Goal: Task Accomplishment & Management: Use online tool/utility

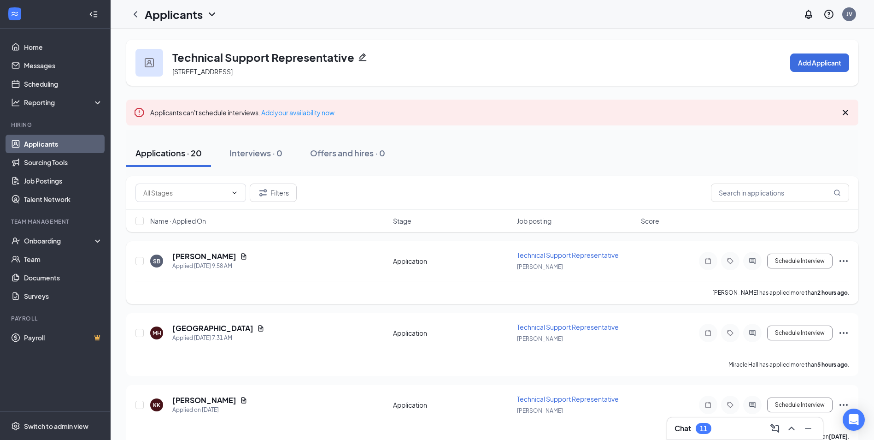
click at [757, 256] on div at bounding box center [752, 261] width 18 height 18
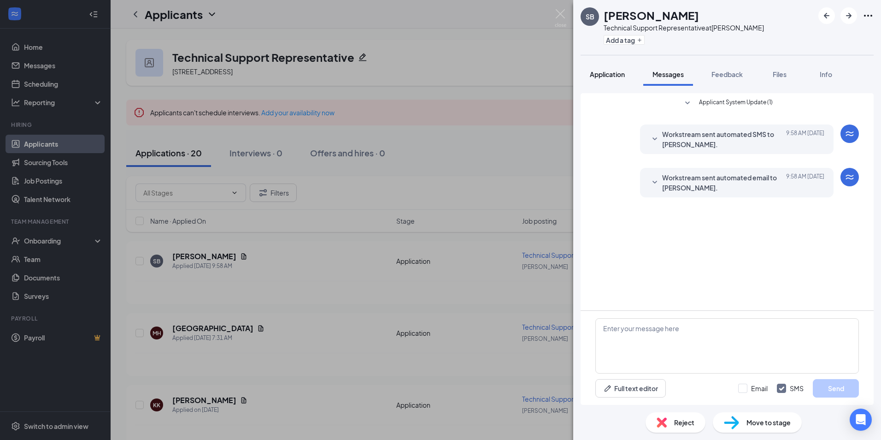
click at [613, 78] on span "Application" at bounding box center [607, 74] width 35 height 8
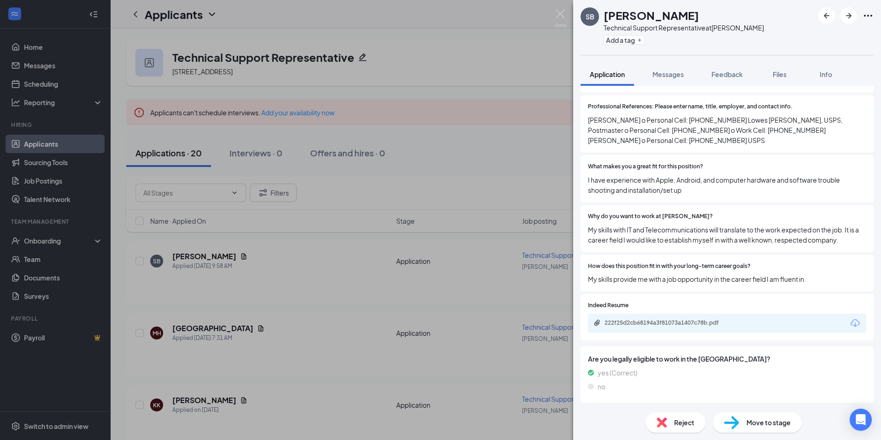
scroll to position [572, 0]
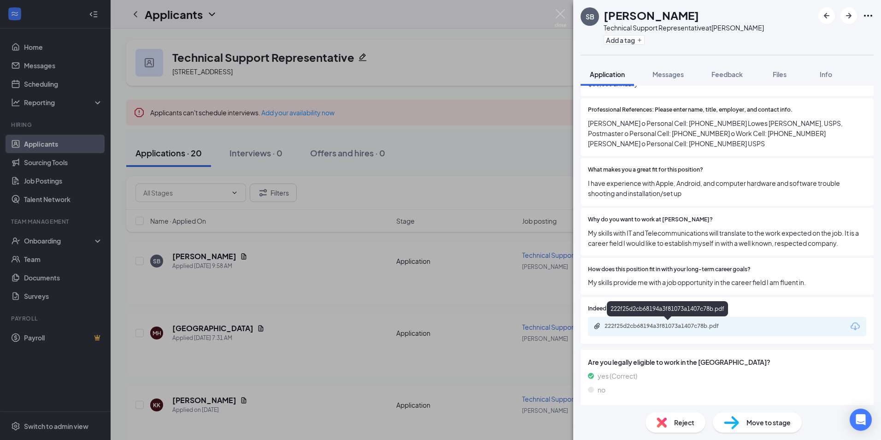
click at [644, 324] on div "222f25d2cb68194a3f81073a1407c78b.pdf" at bounding box center [669, 325] width 129 height 7
click at [846, 13] on icon "ArrowRight" at bounding box center [848, 15] width 11 height 11
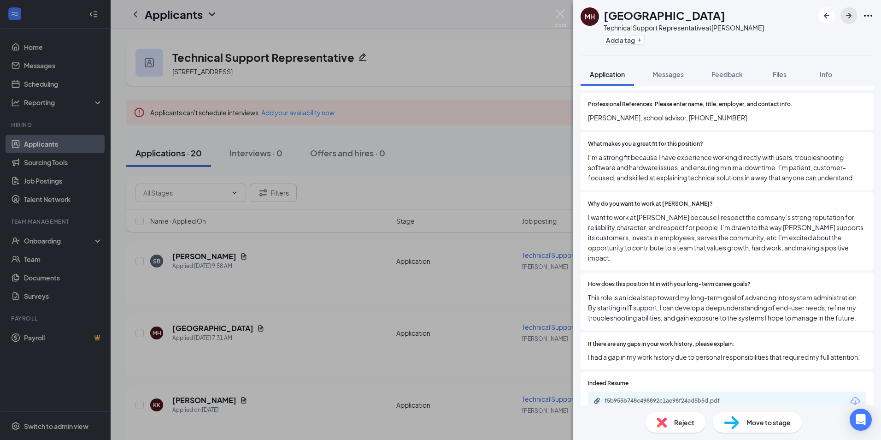
scroll to position [605, 0]
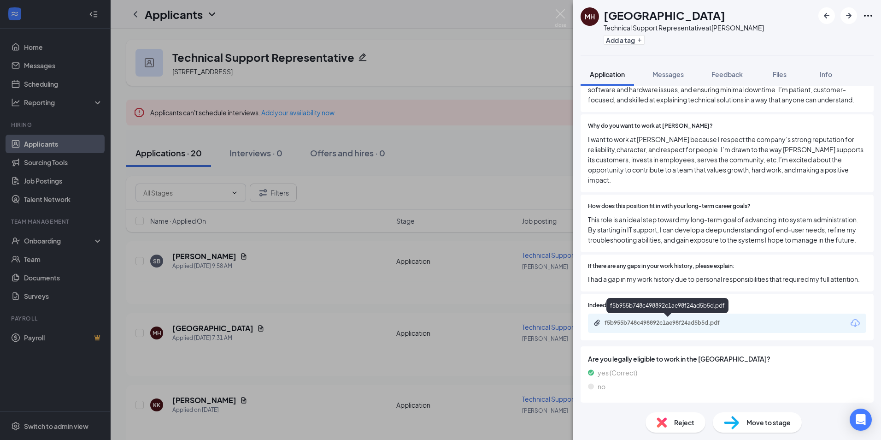
click at [653, 319] on div "f5b955b748c498892c1ae98f24ad5b5d.pdf" at bounding box center [669, 322] width 129 height 7
click at [851, 17] on icon "ArrowRight" at bounding box center [849, 16] width 6 height 6
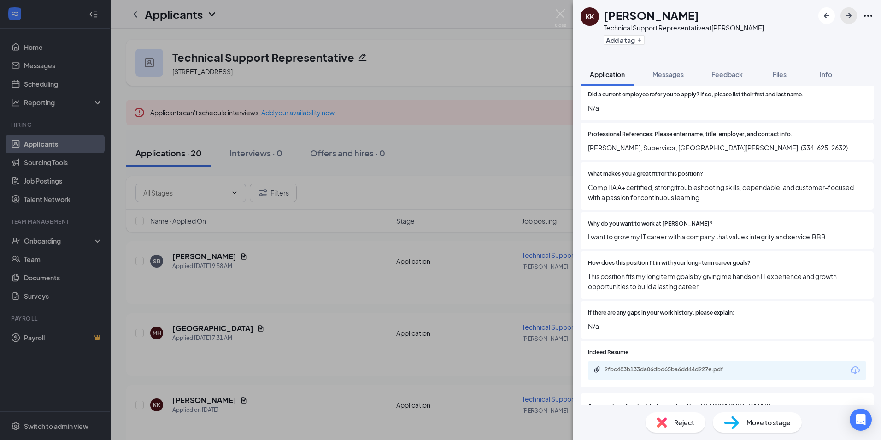
scroll to position [635, 0]
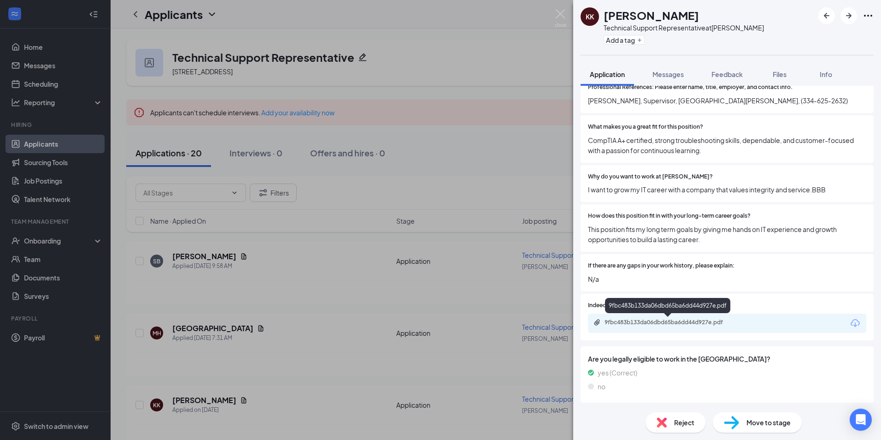
click at [639, 323] on div "9fbc483b133da06dbd65ba6dd44d927e.pdf" at bounding box center [669, 321] width 129 height 7
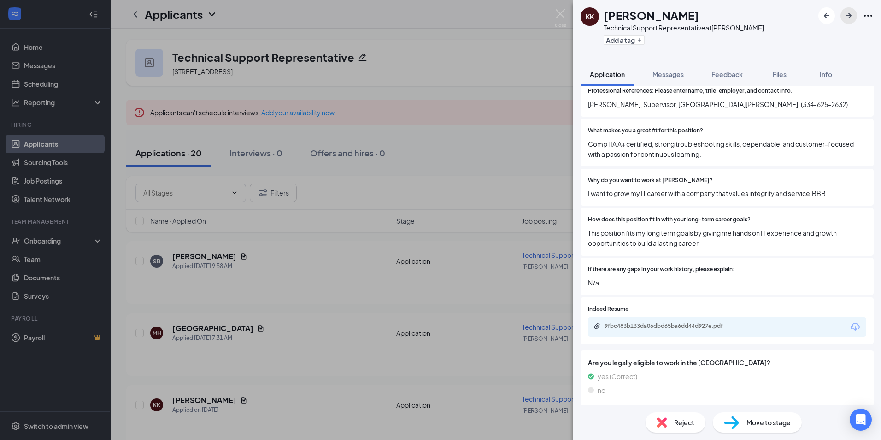
click at [854, 15] on button "button" at bounding box center [849, 15] width 17 height 17
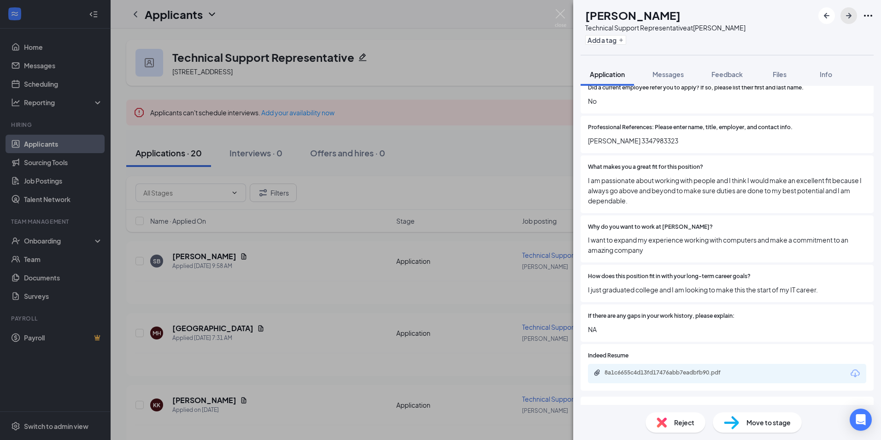
scroll to position [645, 0]
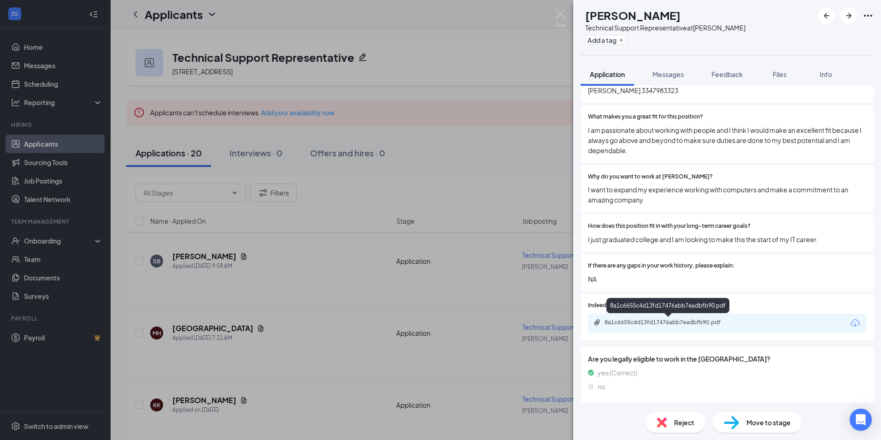
click at [641, 322] on div "8a1c6655c4d13fd17476abb7eadbfb90.pdf" at bounding box center [669, 321] width 129 height 7
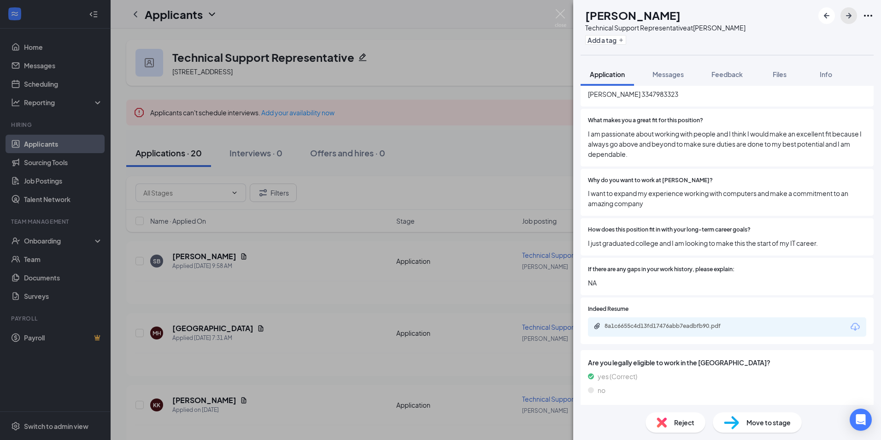
click at [845, 13] on icon "ArrowRight" at bounding box center [848, 15] width 11 height 11
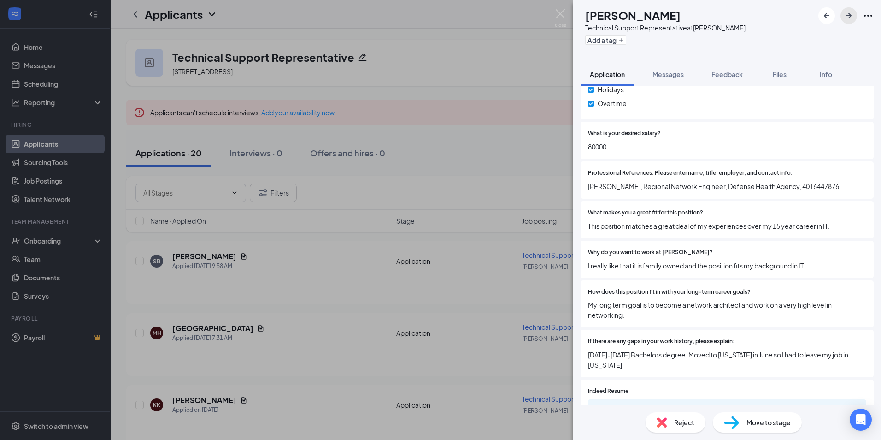
scroll to position [595, 0]
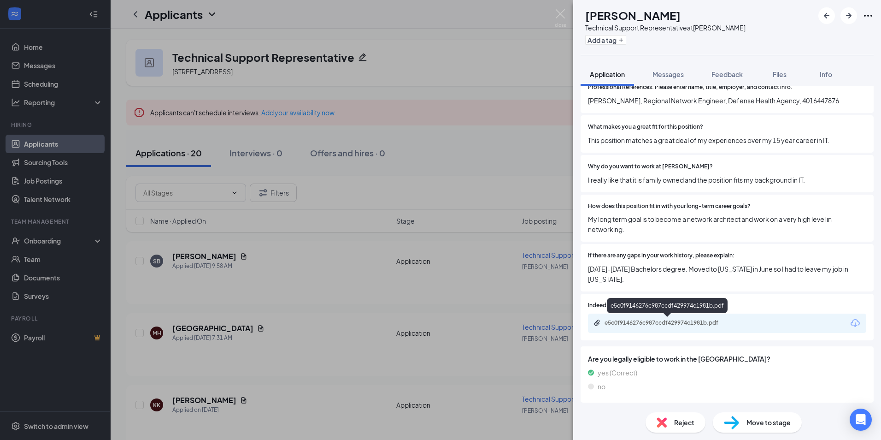
click at [637, 324] on div "e5c0f9146276c987ccdf429974c1981b.pdf" at bounding box center [669, 322] width 129 height 7
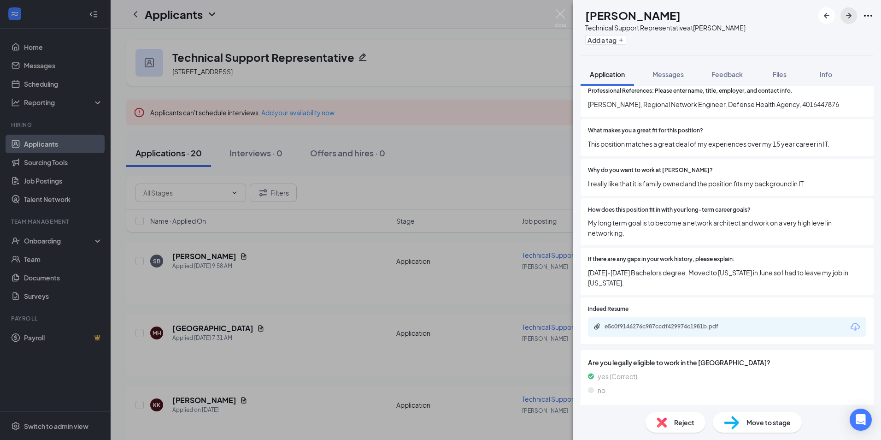
click at [845, 17] on icon "ArrowRight" at bounding box center [848, 15] width 11 height 11
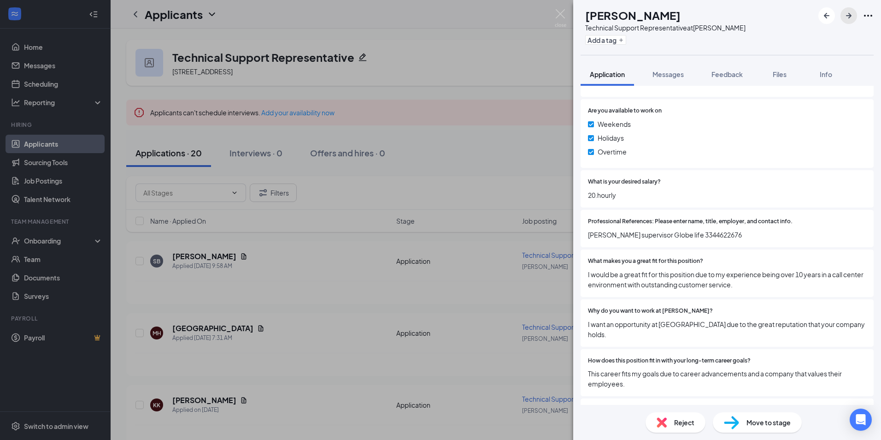
scroll to position [555, 0]
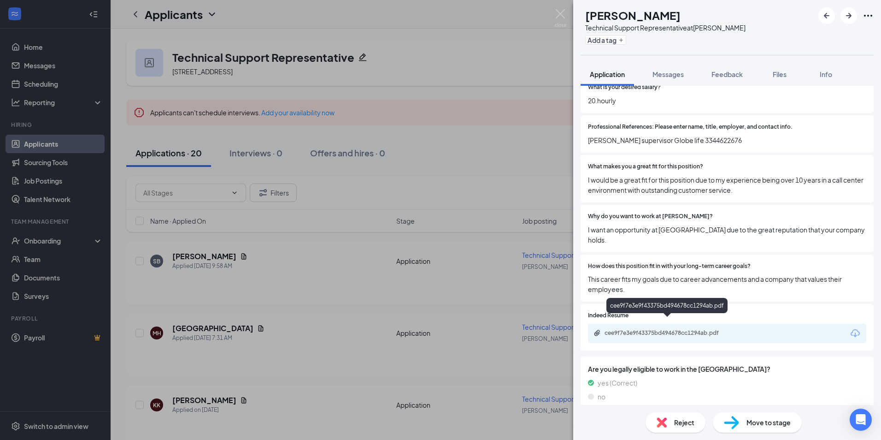
click at [647, 329] on div "cee9f7e3e9f43375bd494678cc1294ab.pdf" at bounding box center [669, 332] width 129 height 7
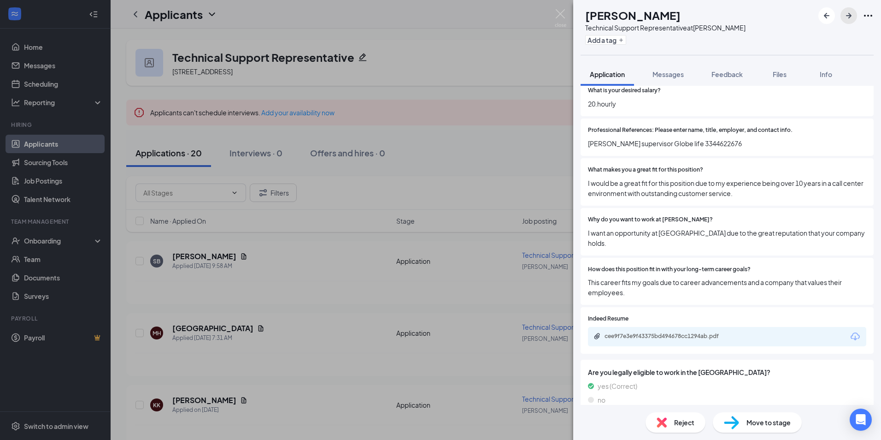
click at [847, 17] on icon "ArrowRight" at bounding box center [848, 15] width 11 height 11
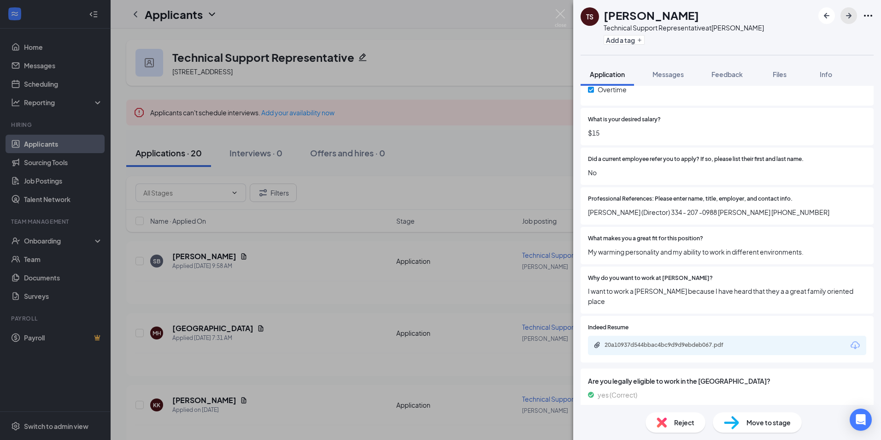
scroll to position [561, 0]
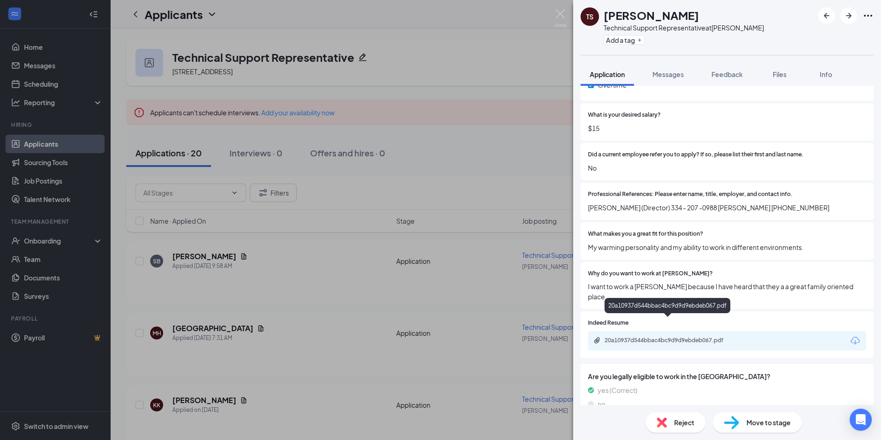
click at [676, 336] on div "20a10937d544bbac4bc9d9d9ebdeb067.pdf" at bounding box center [669, 339] width 129 height 7
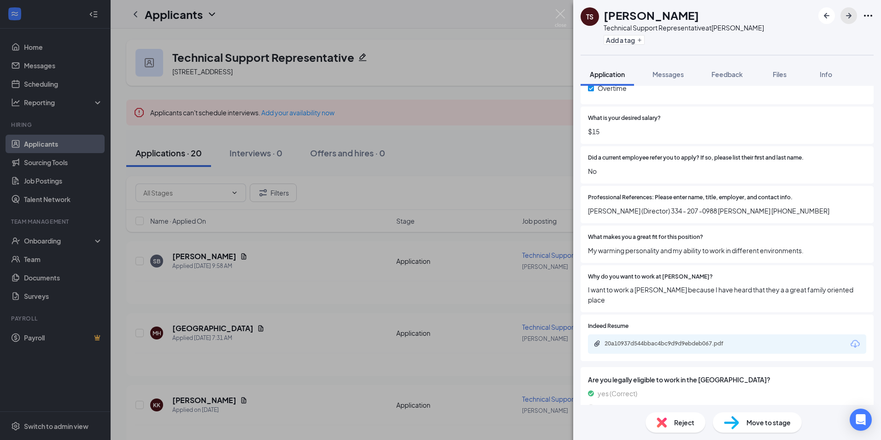
click at [848, 17] on icon "ArrowRight" at bounding box center [848, 15] width 11 height 11
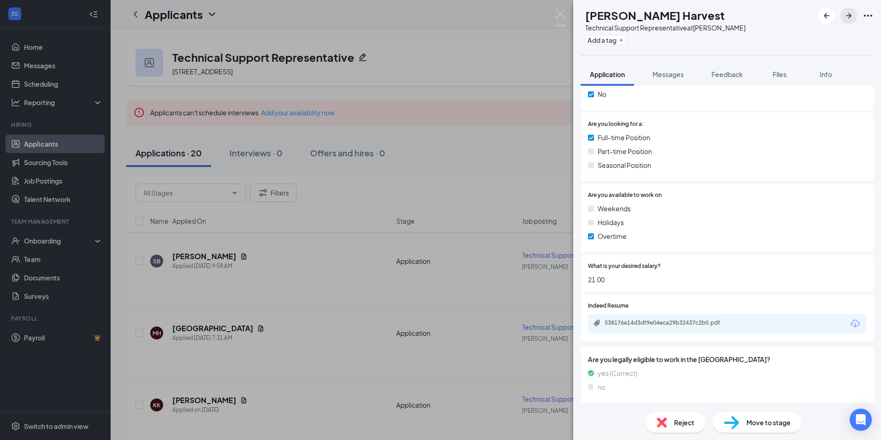
scroll to position [377, 0]
click at [641, 323] on div "538176e14d3df9e04eca29b32437c2b0.pdf" at bounding box center [669, 321] width 129 height 7
click at [848, 16] on icon "ArrowRight" at bounding box center [849, 16] width 6 height 6
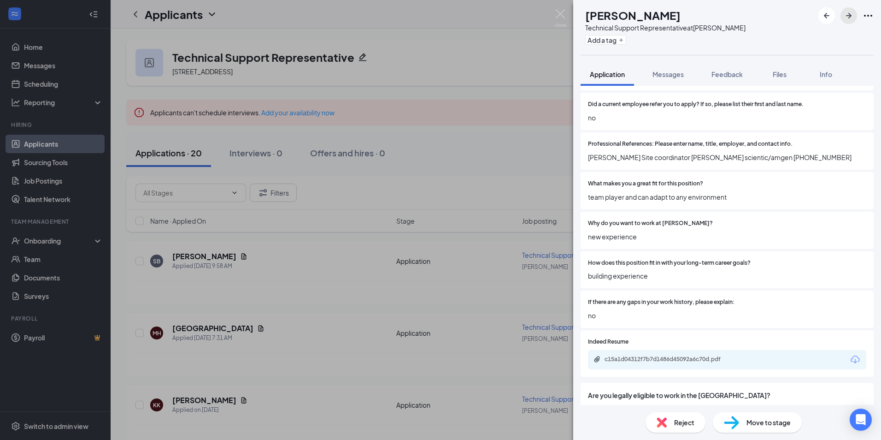
scroll to position [543, 0]
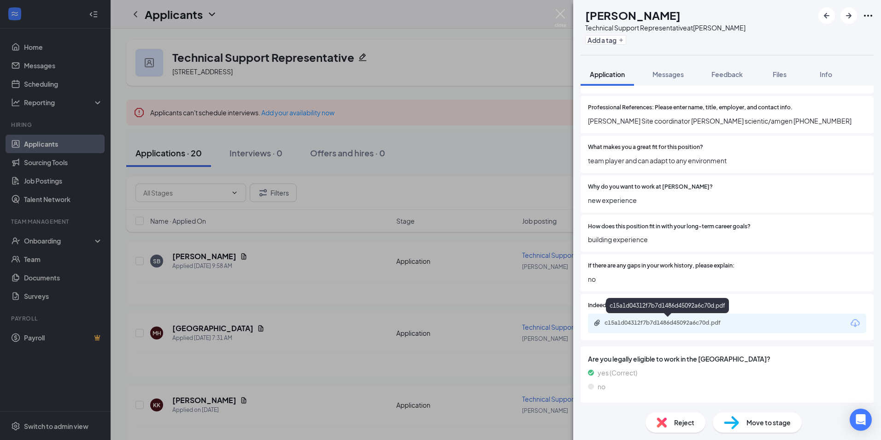
click at [654, 321] on div "c15a1d04312f7b7d1486d45092a6c70d.pdf" at bounding box center [669, 322] width 129 height 7
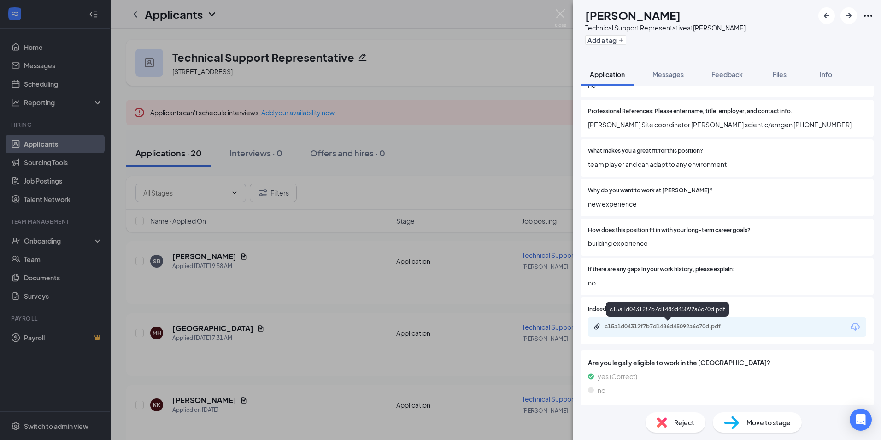
click at [676, 324] on div "c15a1d04312f7b7d1486d45092a6c70d.pdf" at bounding box center [669, 326] width 129 height 7
click at [850, 17] on icon "ArrowRight" at bounding box center [848, 15] width 11 height 11
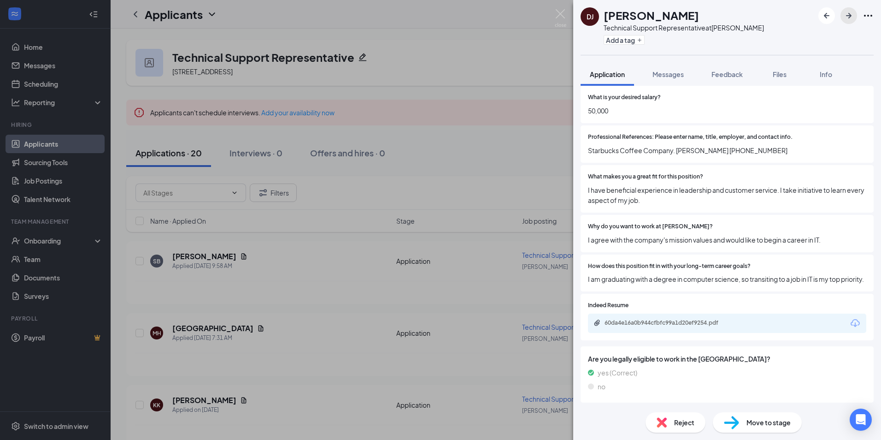
scroll to position [555, 0]
click at [653, 321] on div "60da4e16a0b944cfbfc99a1d20ef9254.pdf" at bounding box center [669, 322] width 129 height 7
click at [845, 18] on icon "ArrowRight" at bounding box center [848, 15] width 11 height 11
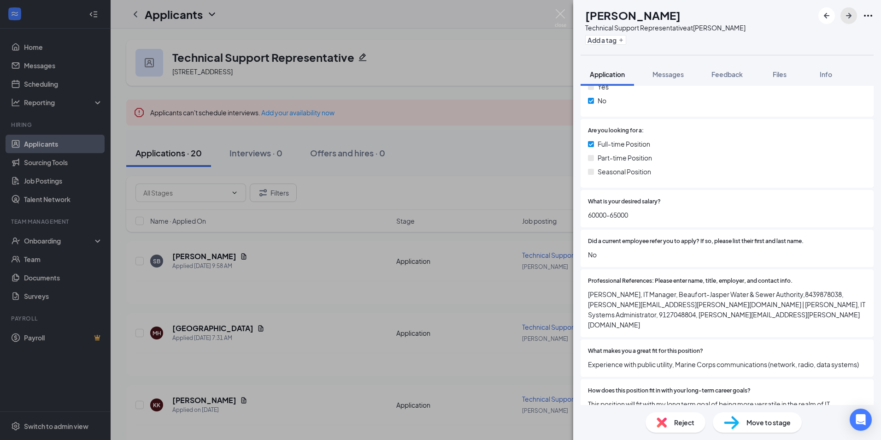
scroll to position [544, 0]
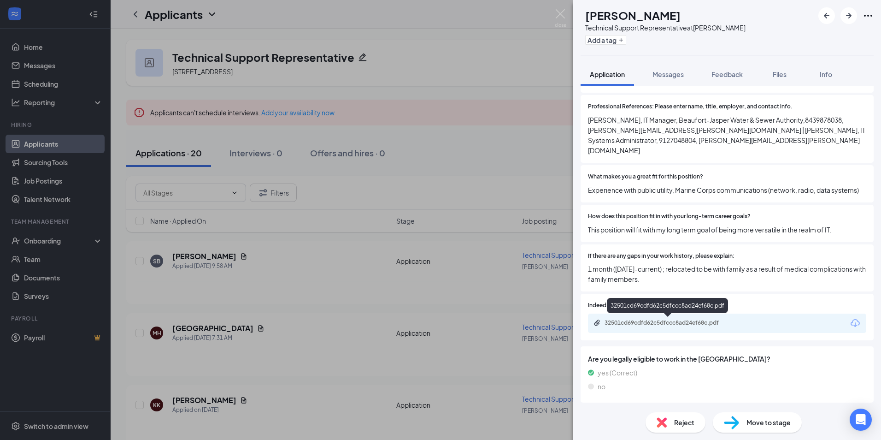
click at [655, 324] on div "32501cd69cdfd62c5dfccc8ad24ef68c.pdf" at bounding box center [669, 322] width 129 height 7
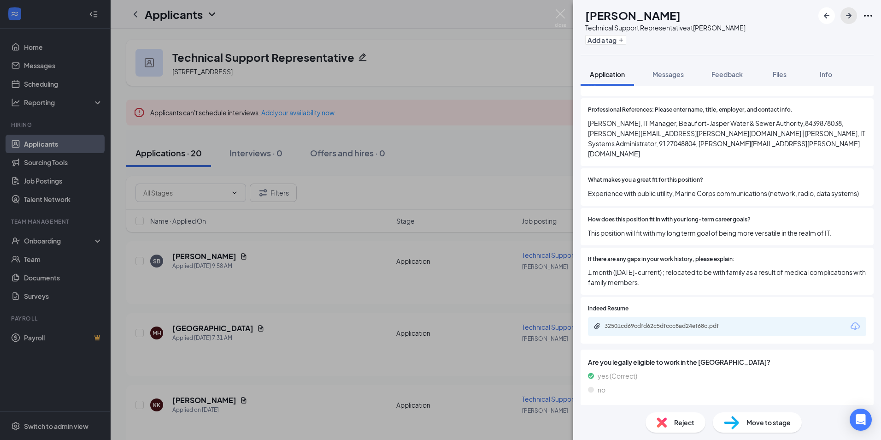
click at [850, 15] on icon "ArrowRight" at bounding box center [849, 16] width 6 height 6
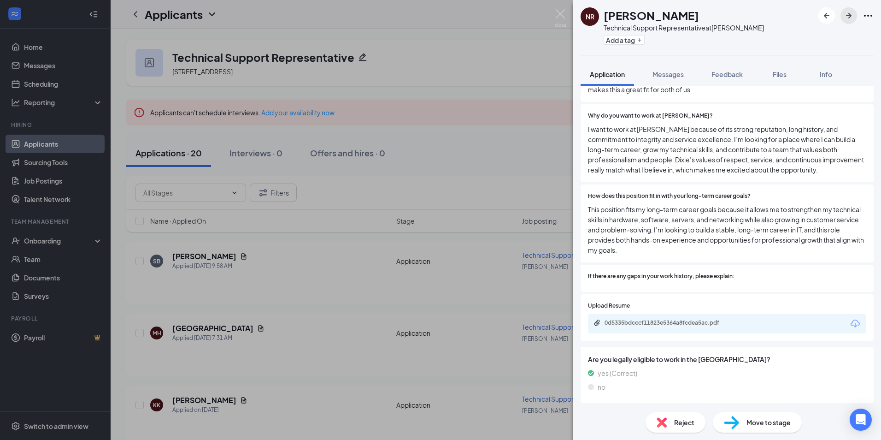
scroll to position [776, 0]
click at [651, 320] on div "0d5335bdcccf11823e5364a8fcdea5ac.pdf" at bounding box center [727, 322] width 278 height 19
click at [653, 321] on div "0d5335bdcccf11823e5364a8fcdea5ac.pdf" at bounding box center [669, 321] width 129 height 7
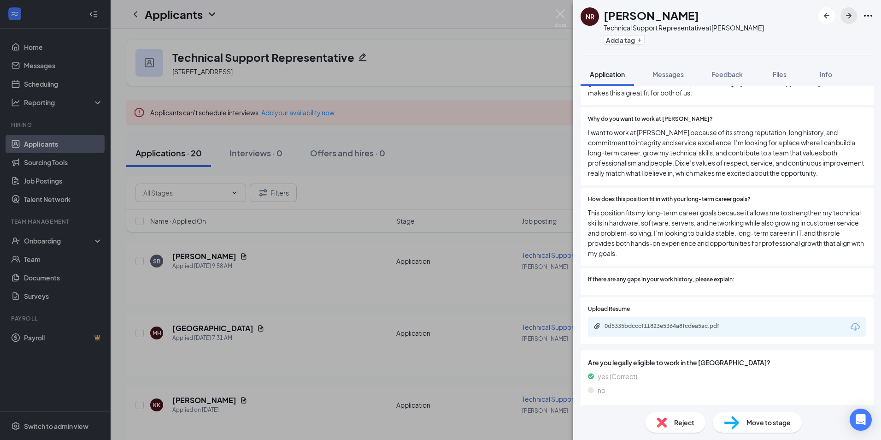
click at [853, 14] on icon "ArrowRight" at bounding box center [848, 15] width 11 height 11
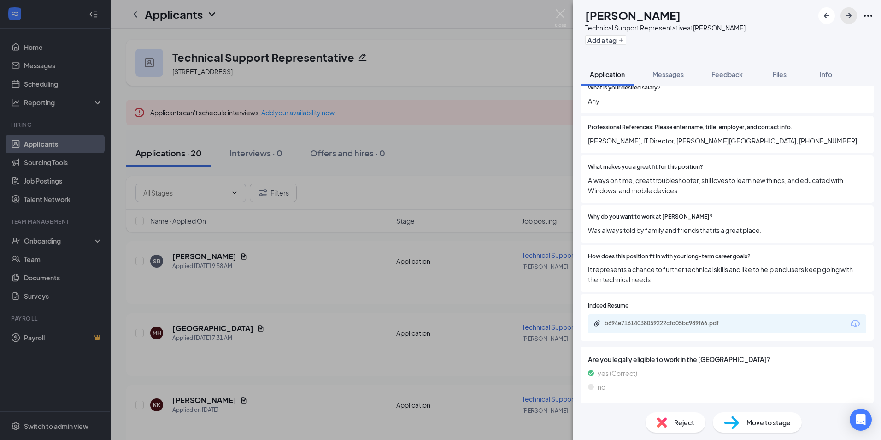
scroll to position [555, 0]
click at [674, 322] on div "b694e71614038059222cfd05bc989f66.pdf" at bounding box center [669, 322] width 129 height 7
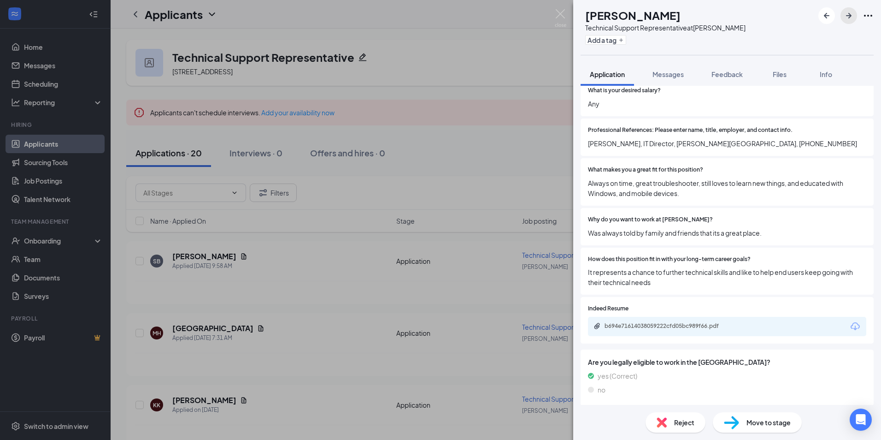
click at [848, 16] on icon "ArrowRight" at bounding box center [849, 16] width 6 height 6
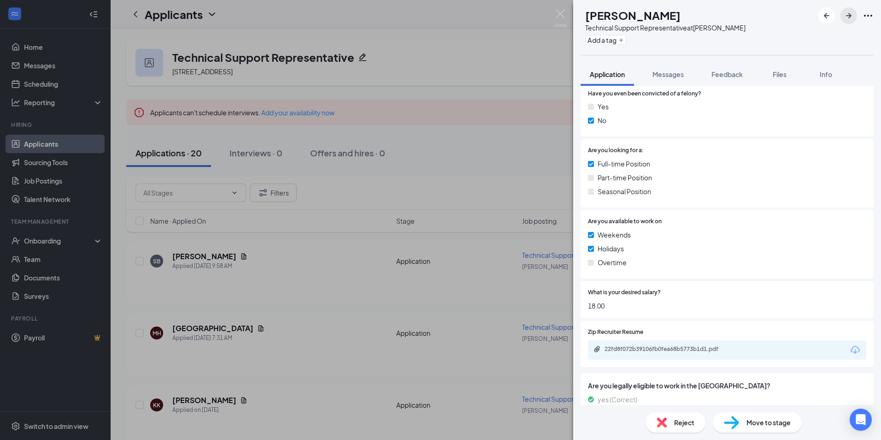
scroll to position [377, 0]
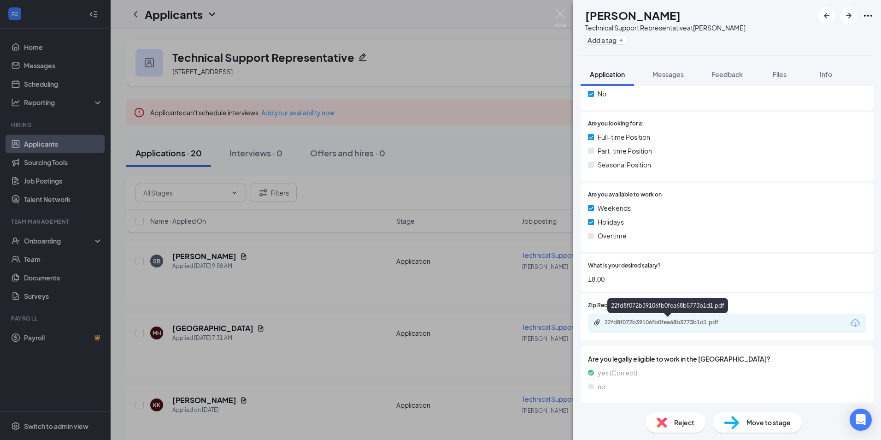
click at [627, 320] on div "22fd8f072b39106fb0fea68b5773b1d1.pdf" at bounding box center [669, 321] width 129 height 7
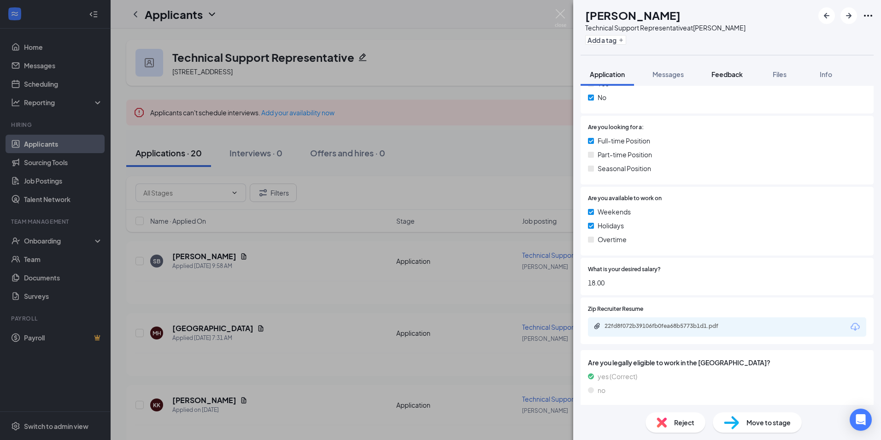
click at [728, 73] on span "Feedback" at bounding box center [727, 74] width 31 height 8
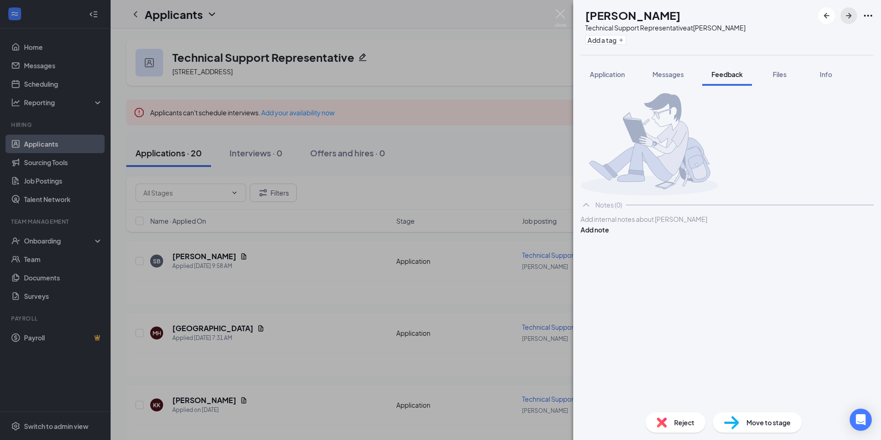
click at [853, 17] on icon "ArrowRight" at bounding box center [848, 15] width 11 height 11
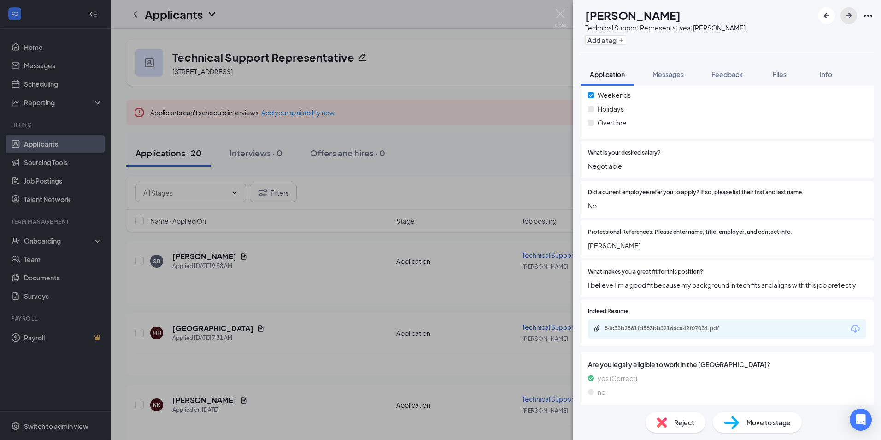
scroll to position [506, 0]
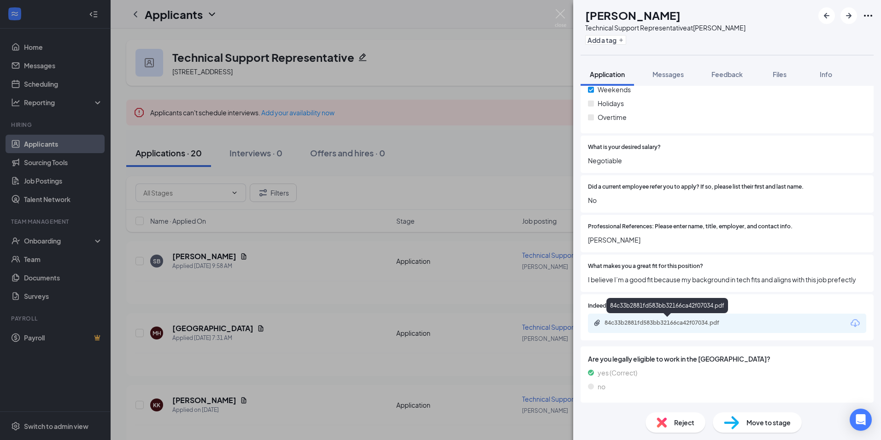
click at [639, 326] on div "84c33b2881fd583bb32166ca42f07034.pdf" at bounding box center [669, 322] width 129 height 7
click at [852, 18] on icon "ArrowRight" at bounding box center [848, 15] width 11 height 11
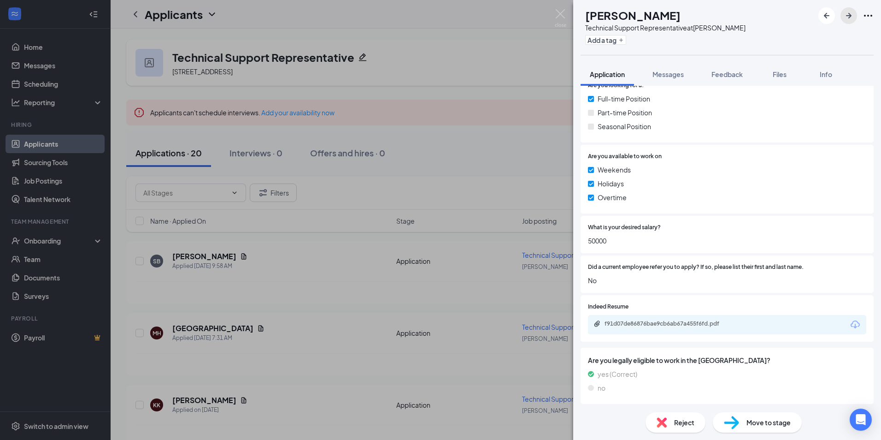
scroll to position [417, 0]
click at [650, 320] on div "f91d07de86876bae9cb6ab67a455f6fd.pdf" at bounding box center [669, 321] width 129 height 7
click at [850, 16] on icon "ArrowRight" at bounding box center [849, 16] width 6 height 6
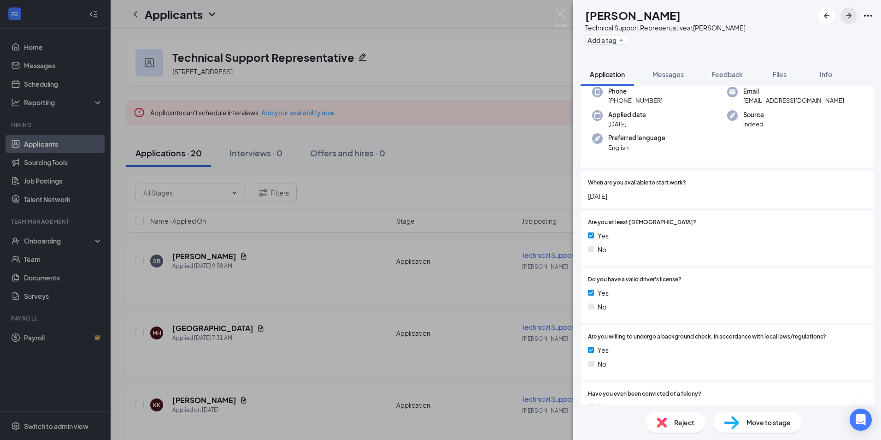
scroll to position [46, 0]
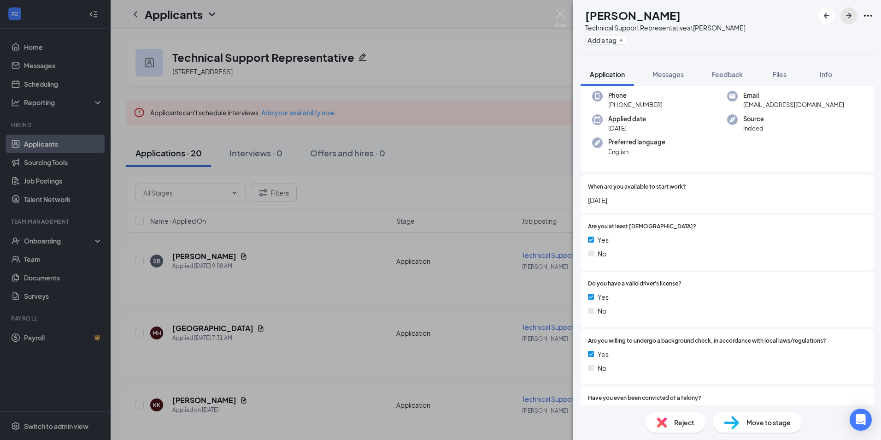
click at [848, 16] on icon "ArrowRight" at bounding box center [849, 16] width 6 height 6
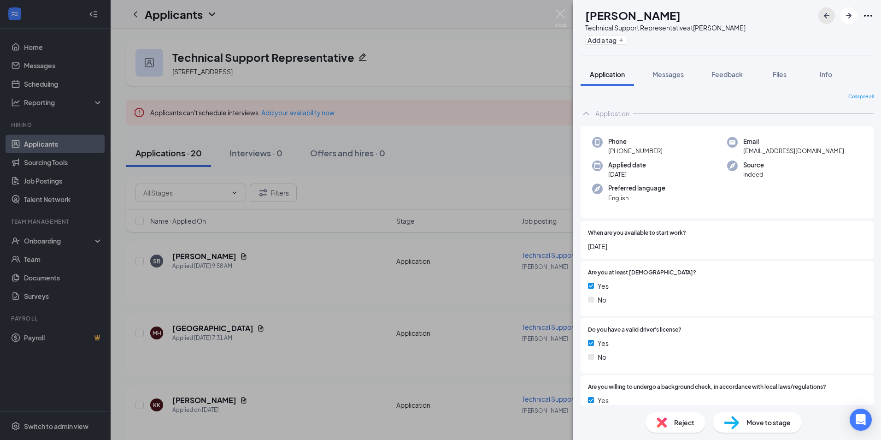
click at [827, 13] on icon "ArrowLeftNew" at bounding box center [826, 15] width 11 height 11
click at [825, 14] on icon "ArrowLeftNew" at bounding box center [826, 15] width 11 height 11
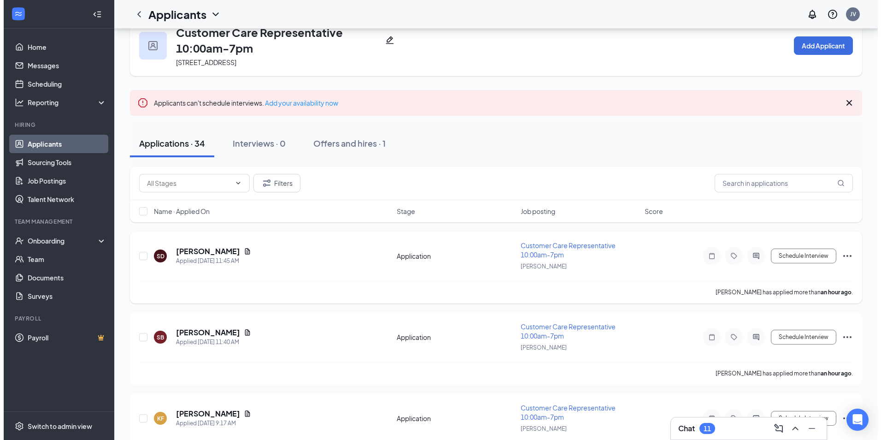
scroll to position [46, 0]
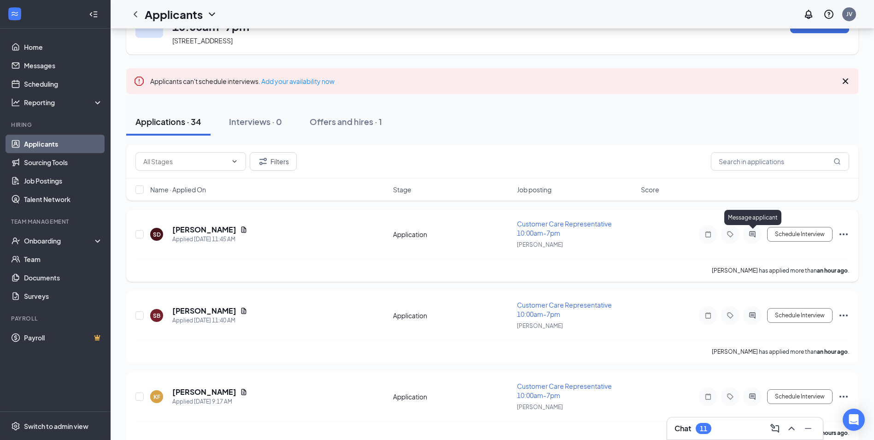
click at [752, 236] on icon "ActiveChat" at bounding box center [752, 234] width 6 height 6
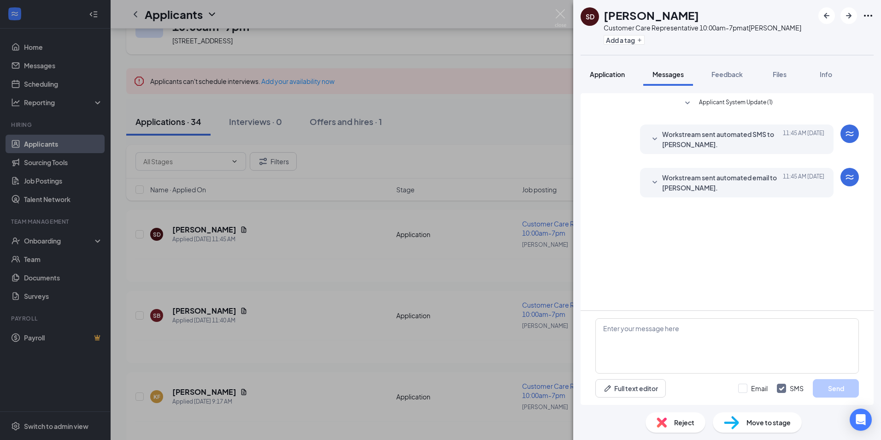
click at [613, 76] on span "Application" at bounding box center [607, 74] width 35 height 8
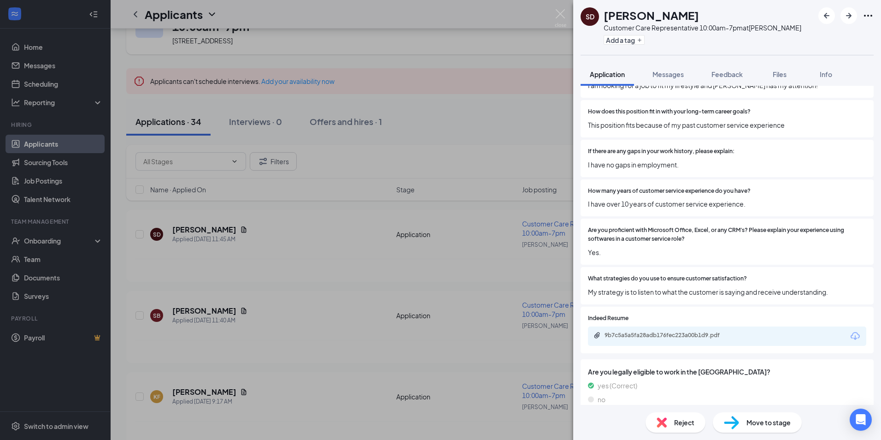
scroll to position [695, 0]
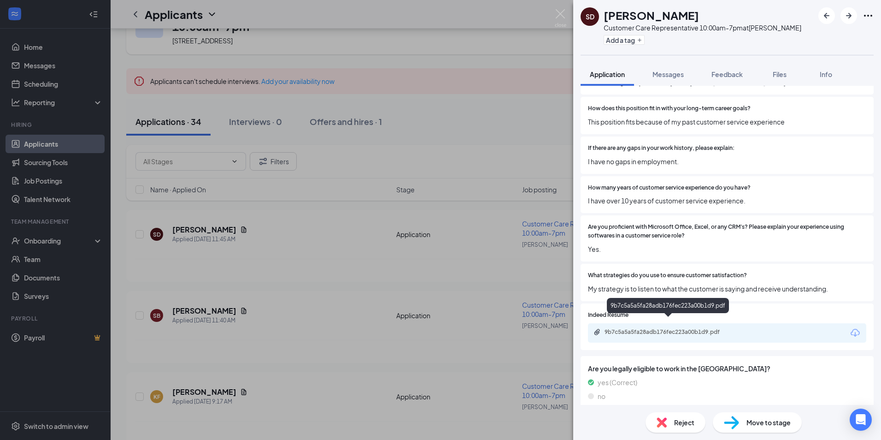
click at [675, 328] on div "9b7c5a5a5fa28adb176fec223a00b1d9.pdf" at bounding box center [669, 331] width 129 height 7
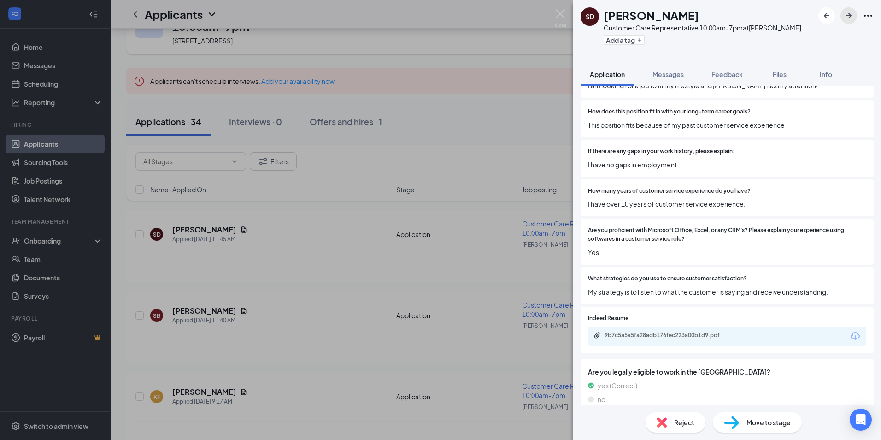
click at [850, 18] on icon "ArrowRight" at bounding box center [848, 15] width 11 height 11
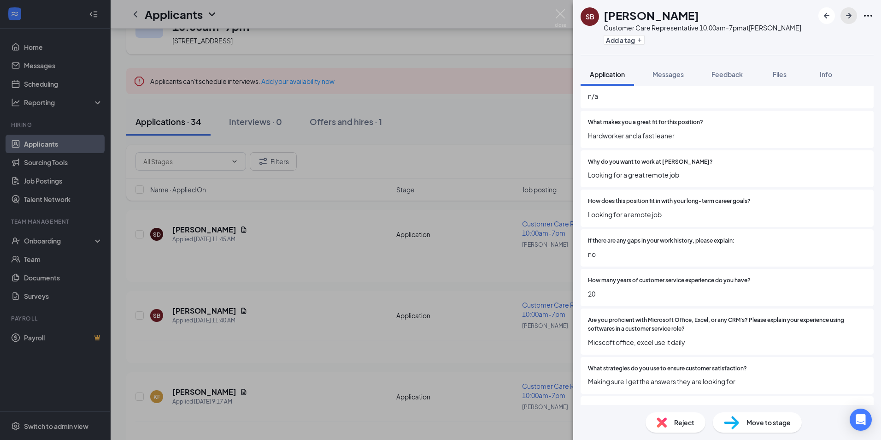
scroll to position [691, 0]
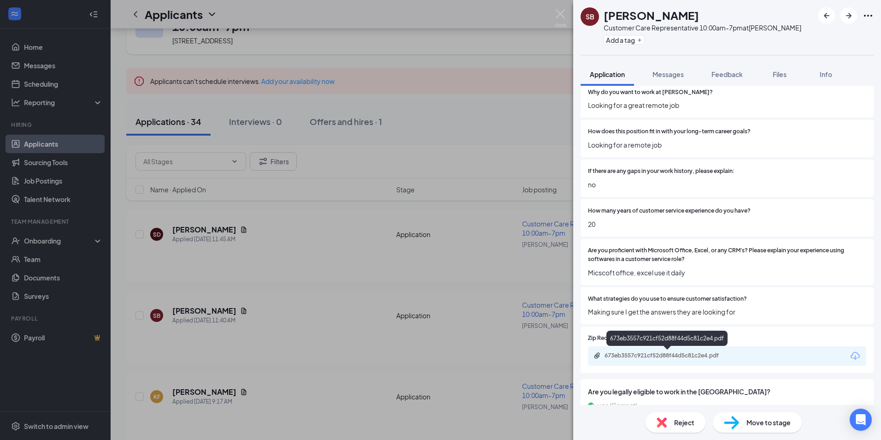
click at [635, 355] on div "673eb3557c921cf52d88f44d5c81c2e4.pdf" at bounding box center [669, 355] width 129 height 7
drag, startPoint x: 849, startPoint y: 20, endPoint x: 748, endPoint y: 39, distance: 102.2
click at [849, 20] on icon "ArrowRight" at bounding box center [848, 15] width 11 height 11
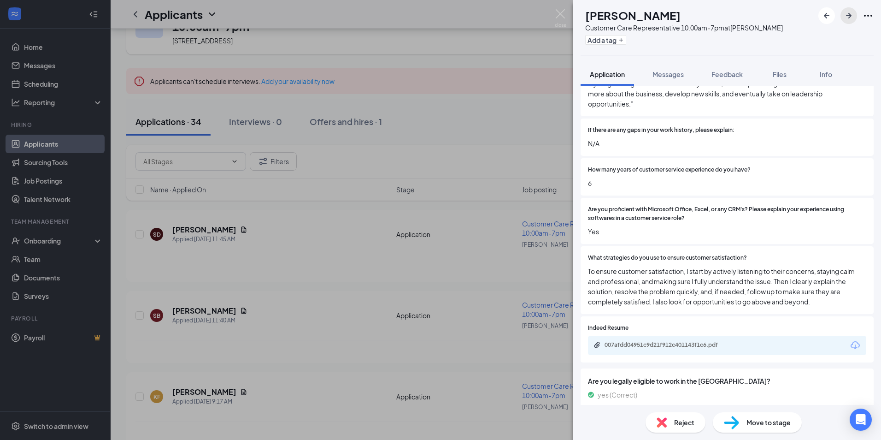
scroll to position [776, 0]
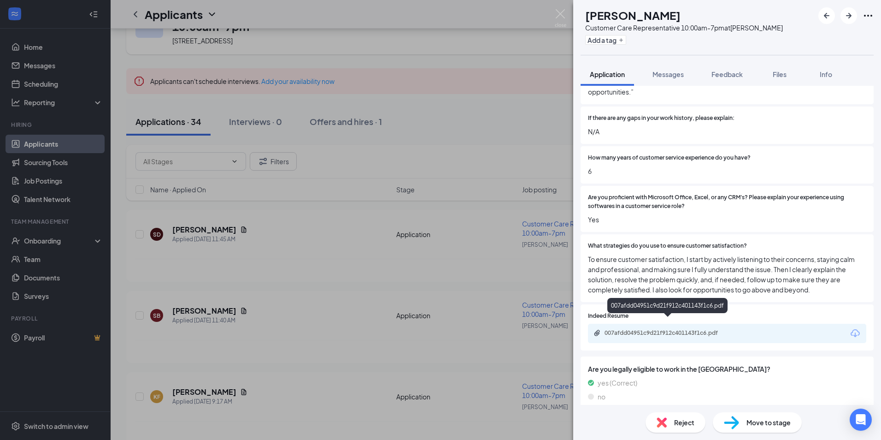
click at [648, 329] on div "007afdd04951c9d21f912c401143f1c6.pdf" at bounding box center [669, 332] width 129 height 7
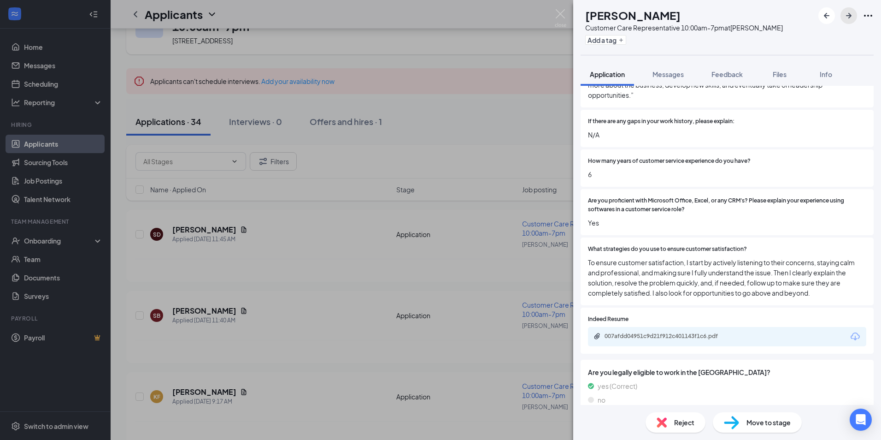
click at [851, 16] on icon "ArrowRight" at bounding box center [849, 16] width 6 height 6
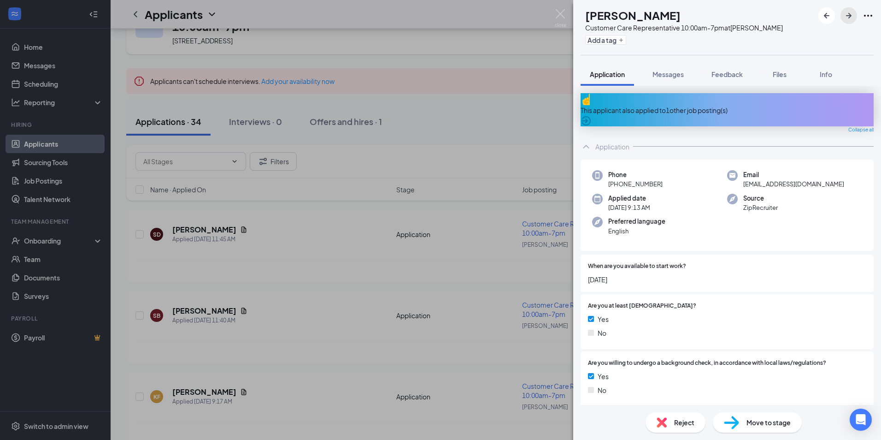
click at [852, 18] on icon "ArrowRight" at bounding box center [848, 15] width 11 height 11
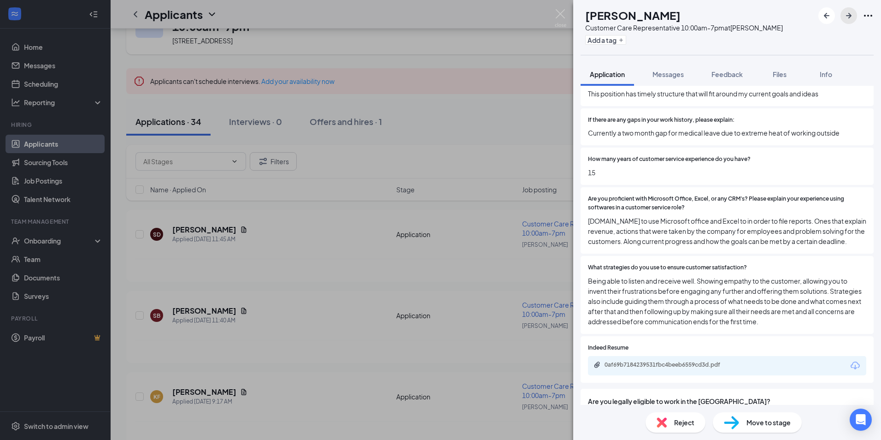
scroll to position [747, 0]
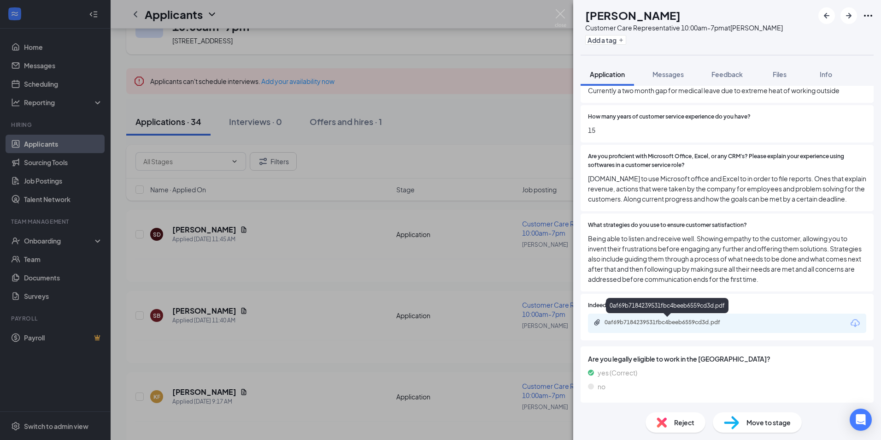
click at [636, 322] on div "0af69b7184239531fbc4beeb6559cd3d.pdf" at bounding box center [669, 321] width 129 height 7
click at [851, 18] on icon "ArrowRight" at bounding box center [848, 15] width 11 height 11
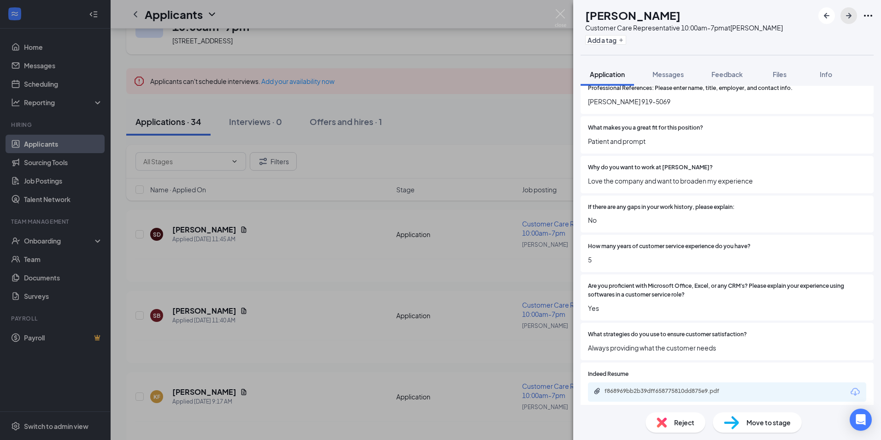
scroll to position [645, 0]
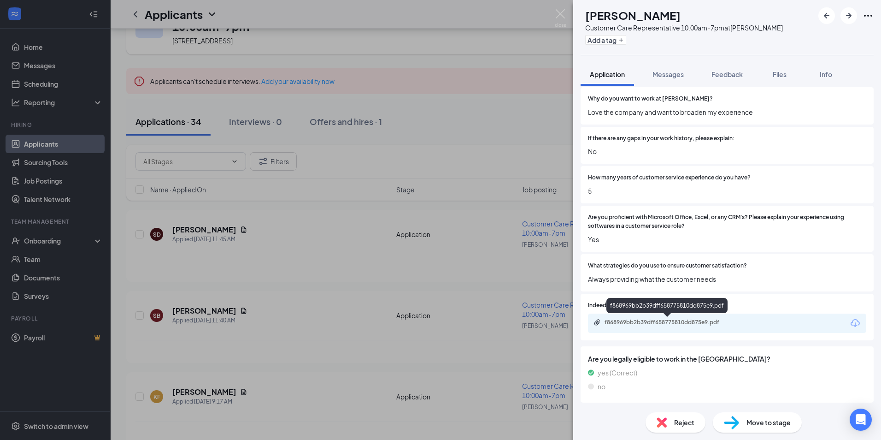
click at [655, 322] on div "f868969bb2b39dff658775810dd875e9.pdf" at bounding box center [669, 321] width 129 height 7
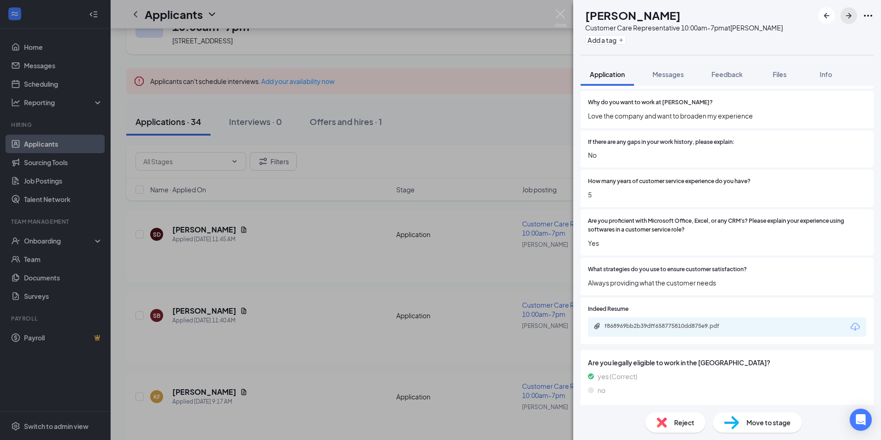
click at [847, 18] on icon "ArrowRight" at bounding box center [848, 15] width 11 height 11
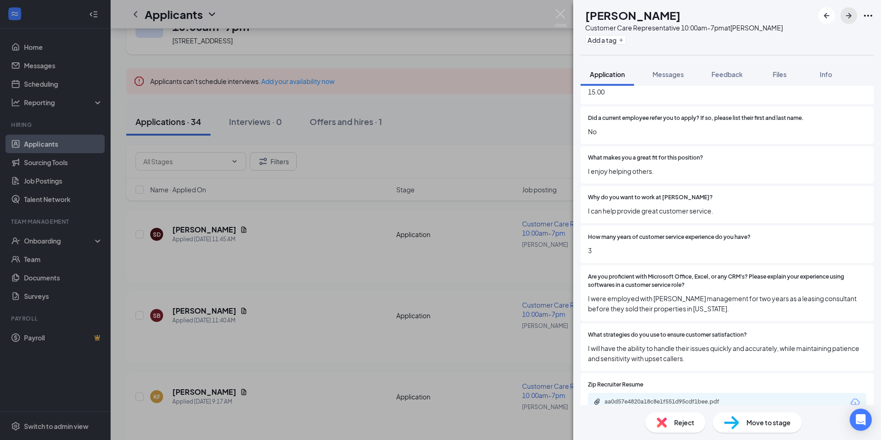
scroll to position [586, 0]
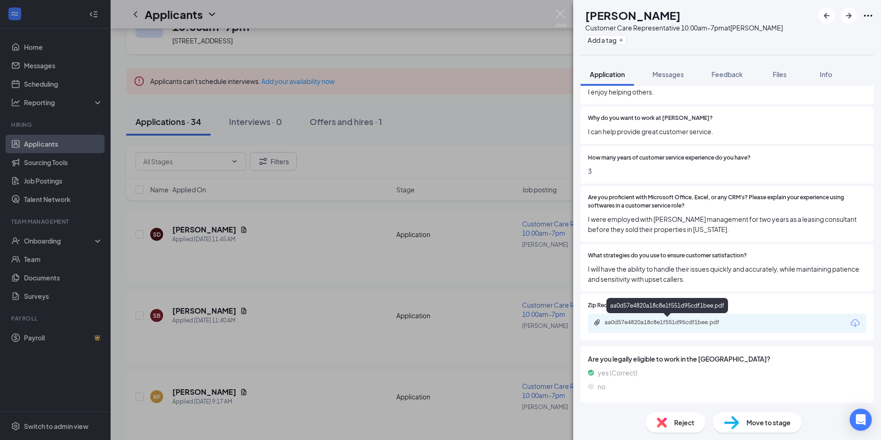
click at [670, 324] on div "aa0d57e4820a18c8e1f551d95cdf1bee.pdf" at bounding box center [669, 321] width 129 height 7
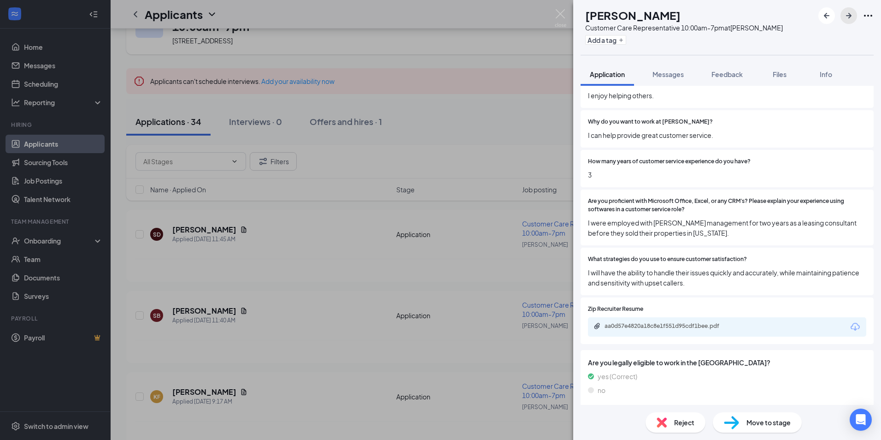
click at [847, 17] on icon "ArrowRight" at bounding box center [848, 15] width 11 height 11
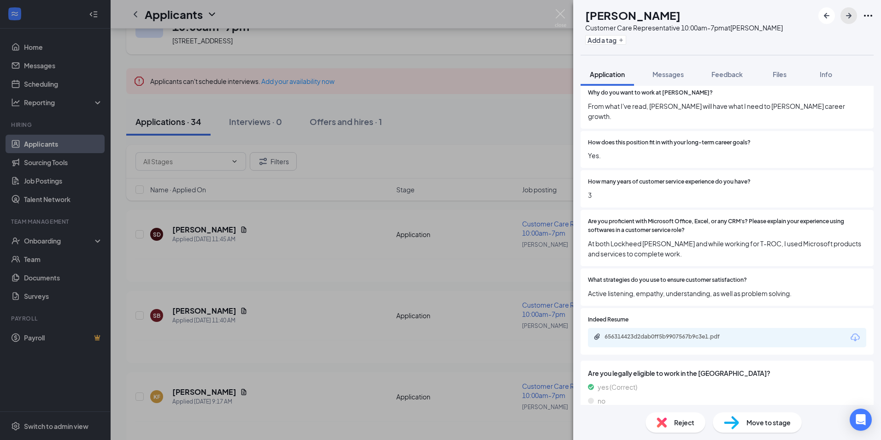
scroll to position [655, 0]
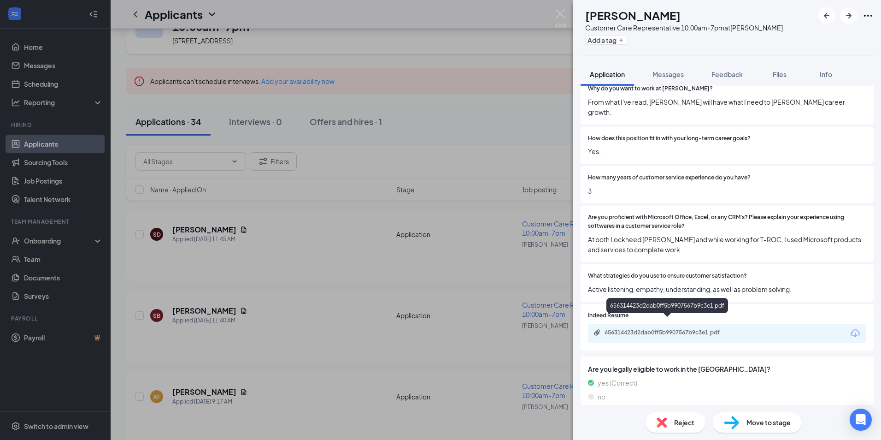
click at [662, 329] on div "656314423d2dab0ff5b9907567b9c3e1.pdf" at bounding box center [669, 332] width 129 height 7
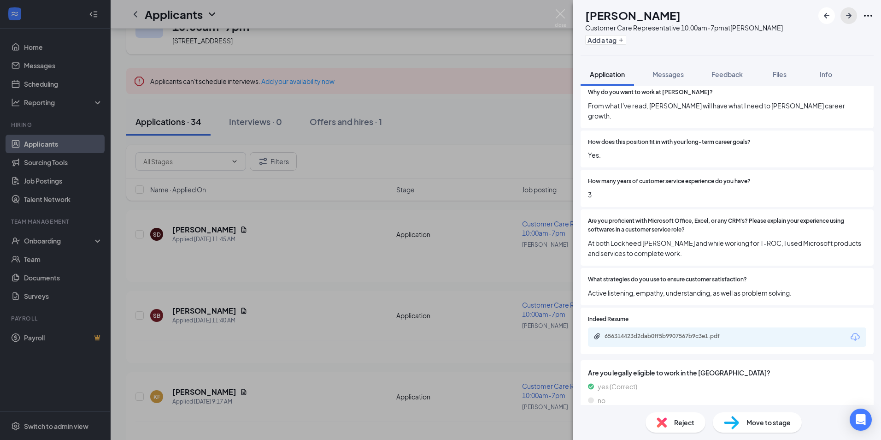
click at [848, 18] on icon "ArrowRight" at bounding box center [848, 15] width 11 height 11
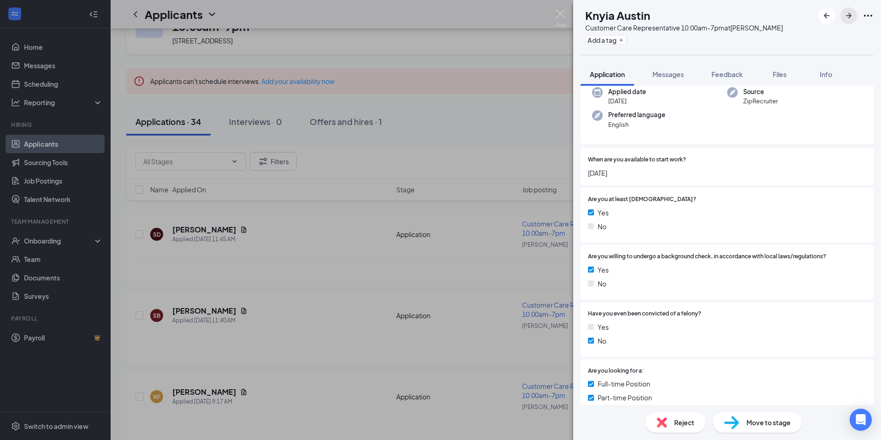
scroll to position [72, 0]
click at [727, 73] on span "Feedback" at bounding box center [727, 74] width 31 height 8
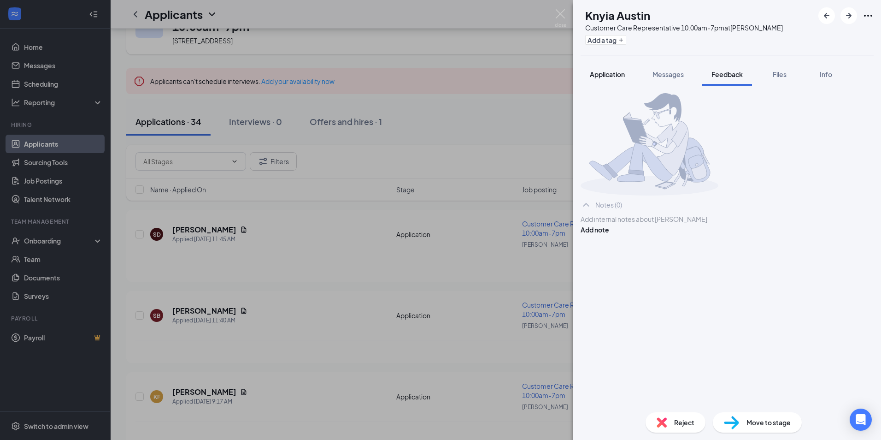
click at [612, 75] on span "Application" at bounding box center [607, 74] width 35 height 8
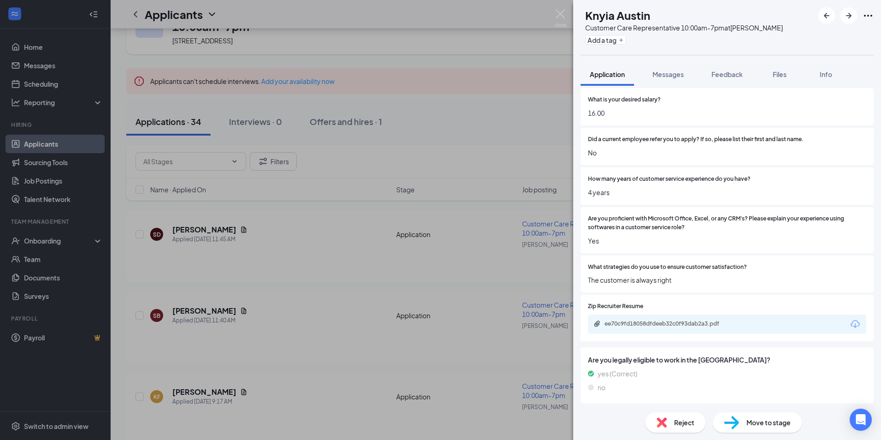
scroll to position [487, 0]
click at [678, 323] on div "ee70c9fd18058dfdeeb32c0f93dab2a3.pdf" at bounding box center [669, 322] width 129 height 7
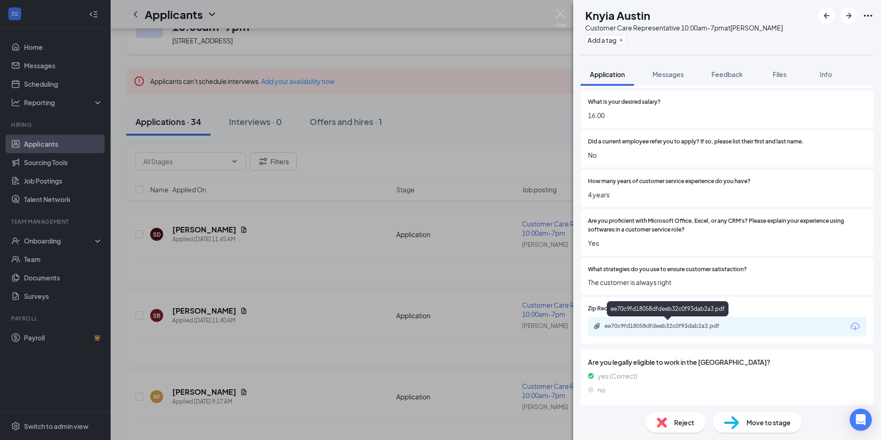
click at [675, 322] on div "ee70c9fd18058dfdeeb32c0f93dab2a3.pdf" at bounding box center [669, 325] width 129 height 7
click at [845, 16] on icon "ArrowRight" at bounding box center [848, 15] width 11 height 11
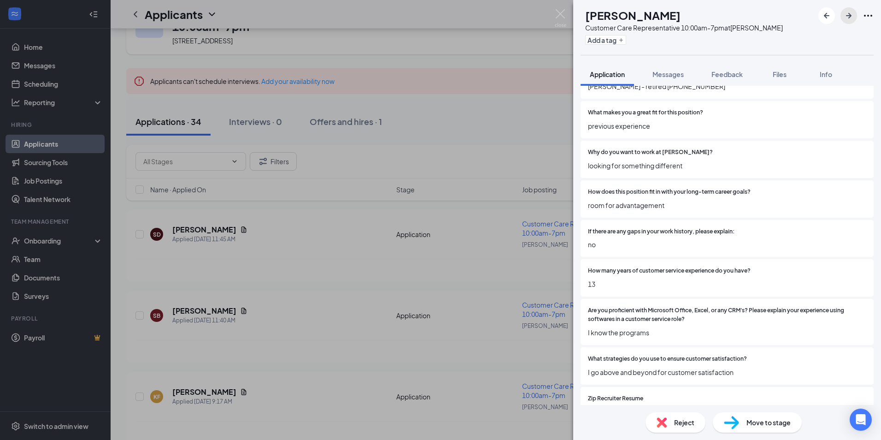
scroll to position [645, 0]
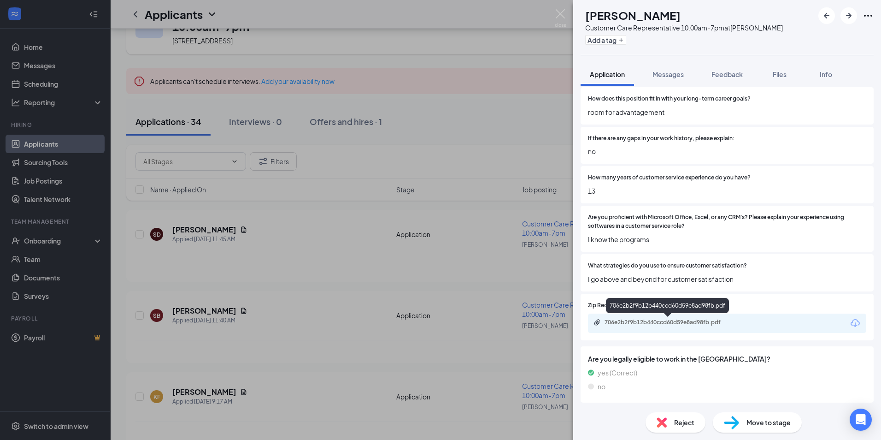
click at [669, 322] on div "706e2b2f9b12b440ccd60d59e8ad98fb.pdf" at bounding box center [669, 321] width 129 height 7
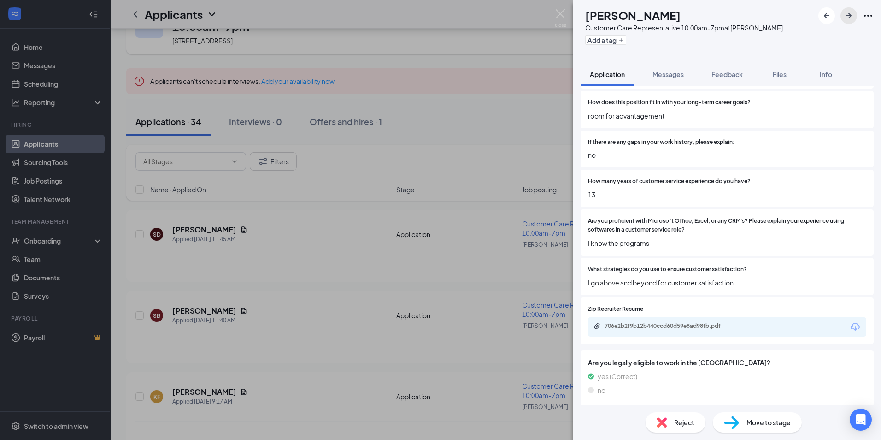
click at [851, 16] on icon "ArrowRight" at bounding box center [849, 16] width 6 height 6
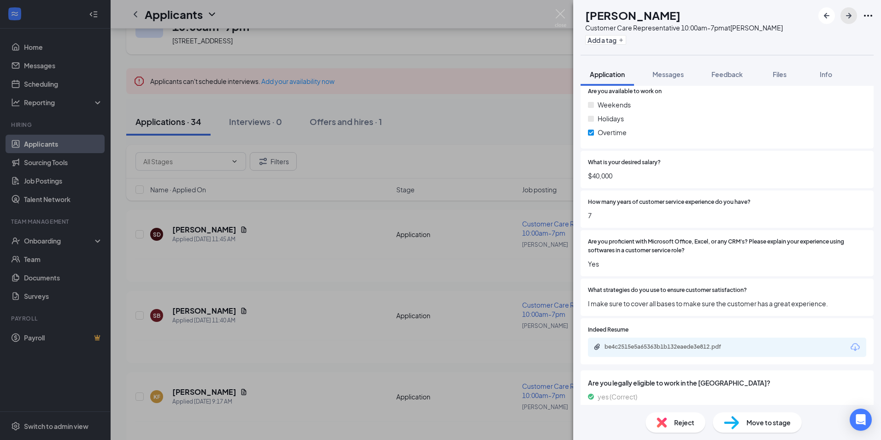
scroll to position [401, 0]
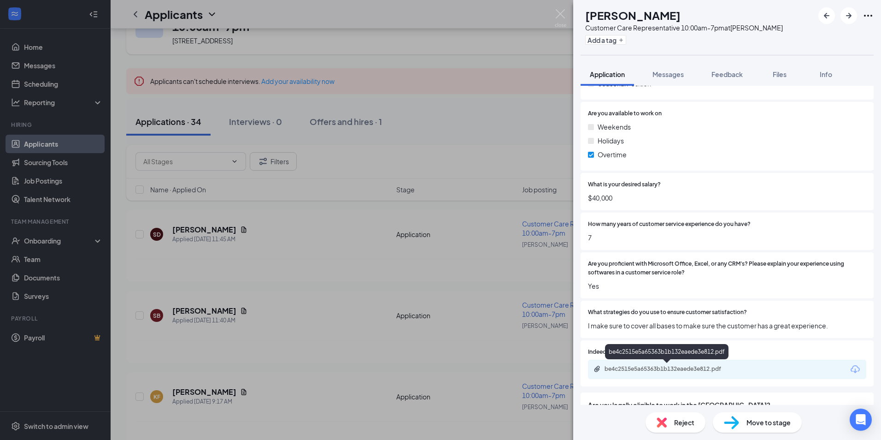
click at [649, 369] on div "be4c2515e5a65363b1b132eaede3e812.pdf" at bounding box center [669, 368] width 129 height 7
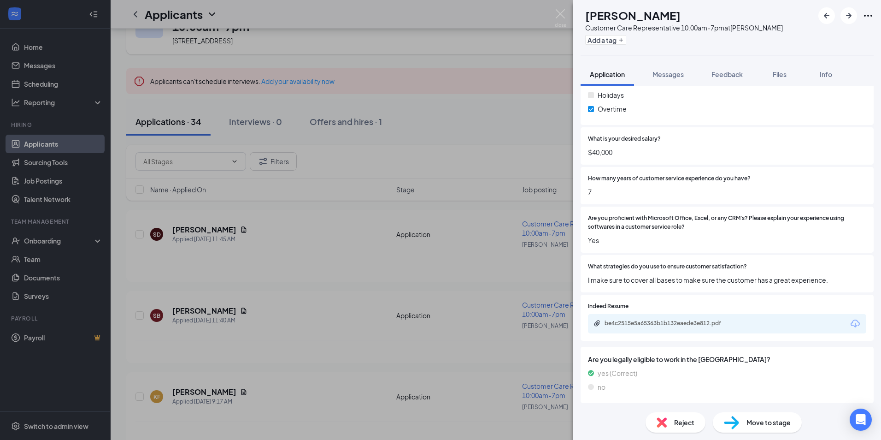
scroll to position [447, 0]
click at [655, 320] on div "be4c2515e5a65363b1b132eaede3e812.pdf" at bounding box center [669, 322] width 129 height 7
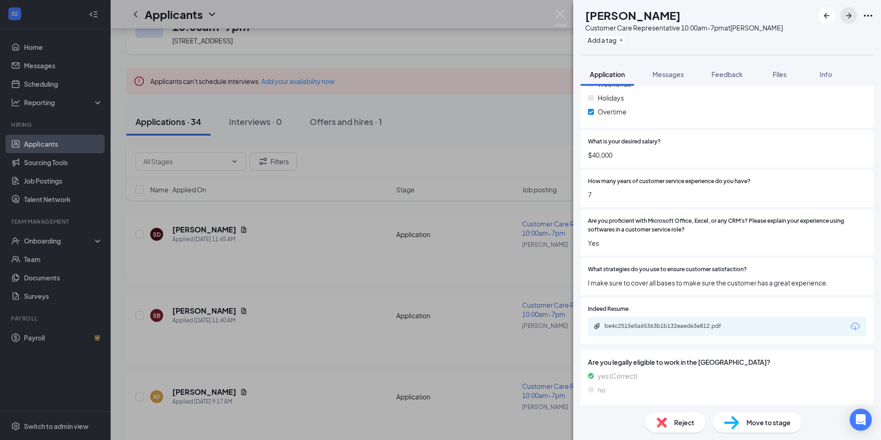
drag, startPoint x: 849, startPoint y: 20, endPoint x: 838, endPoint y: 27, distance: 12.8
click at [850, 20] on icon "ArrowRight" at bounding box center [848, 15] width 11 height 11
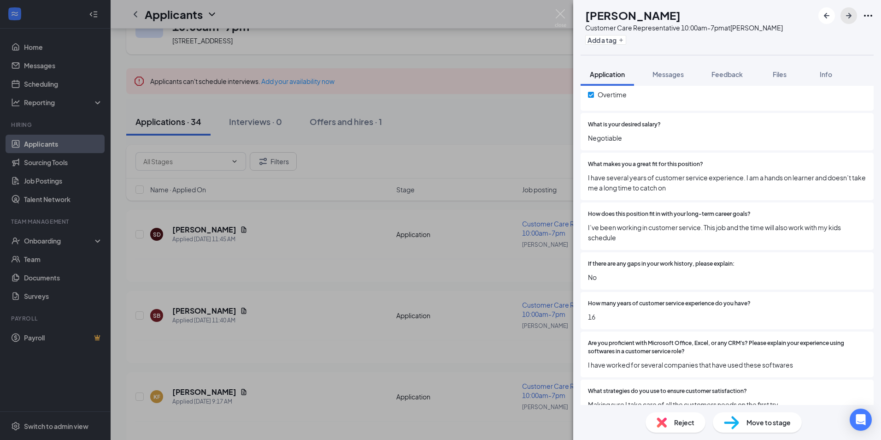
scroll to position [586, 0]
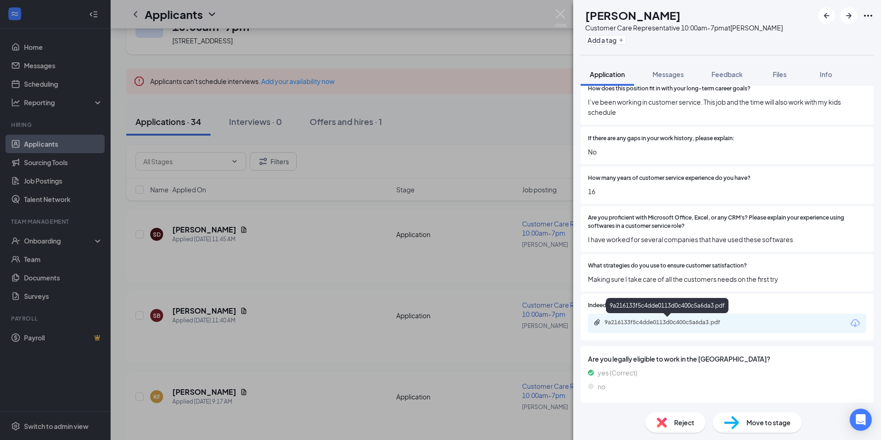
click at [663, 321] on div "9a216133f5c4dde0113d0c400c5a6da3.pdf" at bounding box center [669, 321] width 129 height 7
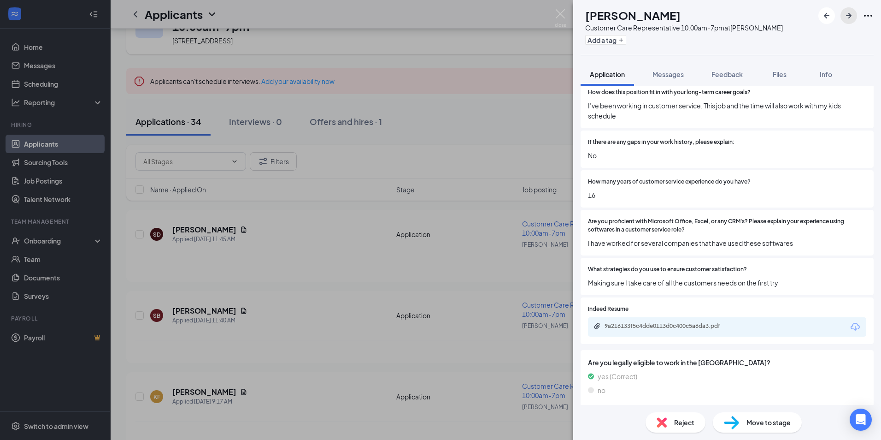
click at [848, 17] on icon "ArrowRight" at bounding box center [848, 15] width 11 height 11
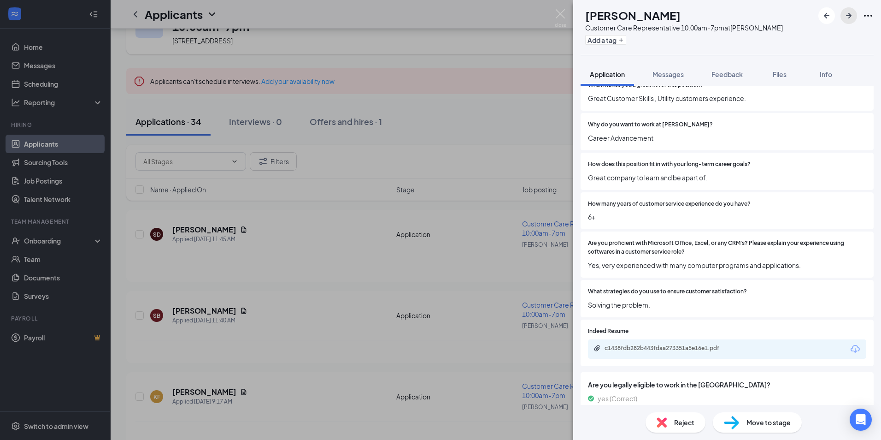
scroll to position [606, 0]
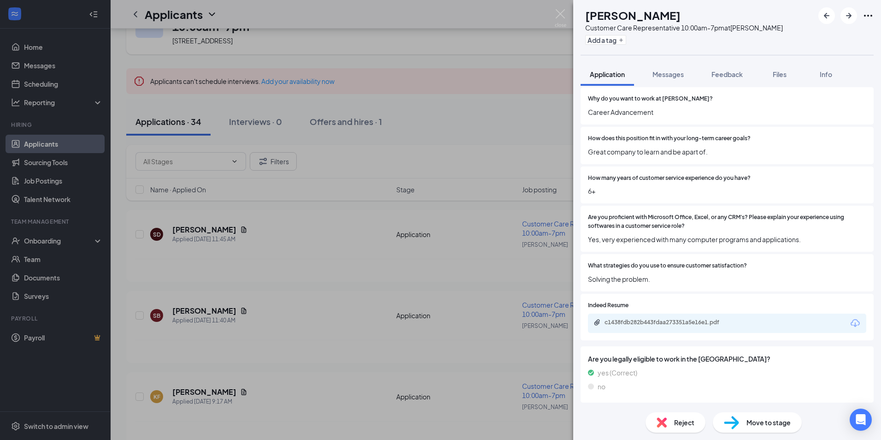
click at [665, 323] on div "c1438fdb282b443fdaa273351a5e16e1.pdf" at bounding box center [669, 321] width 129 height 7
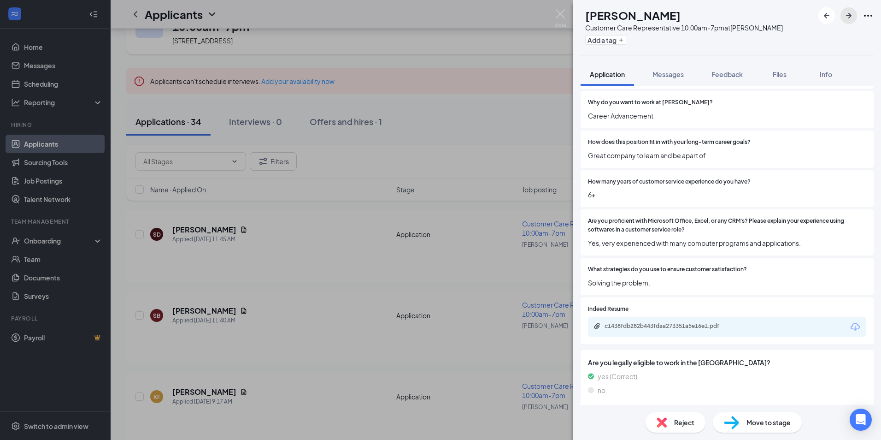
click at [847, 17] on icon "ArrowRight" at bounding box center [848, 15] width 11 height 11
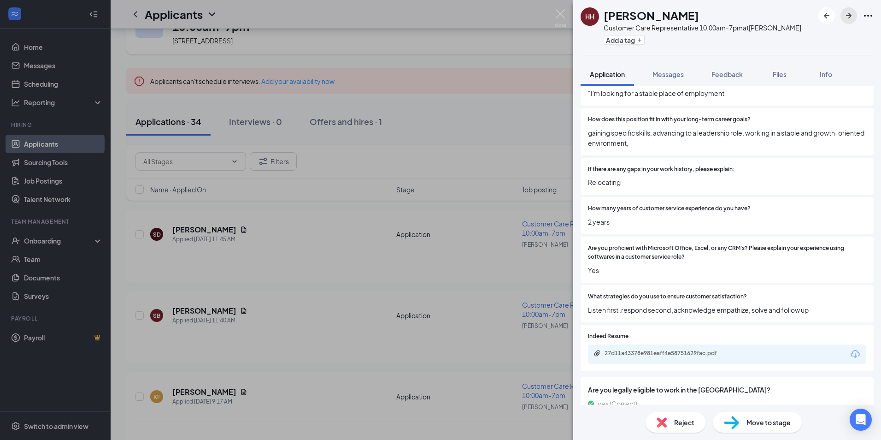
scroll to position [676, 0]
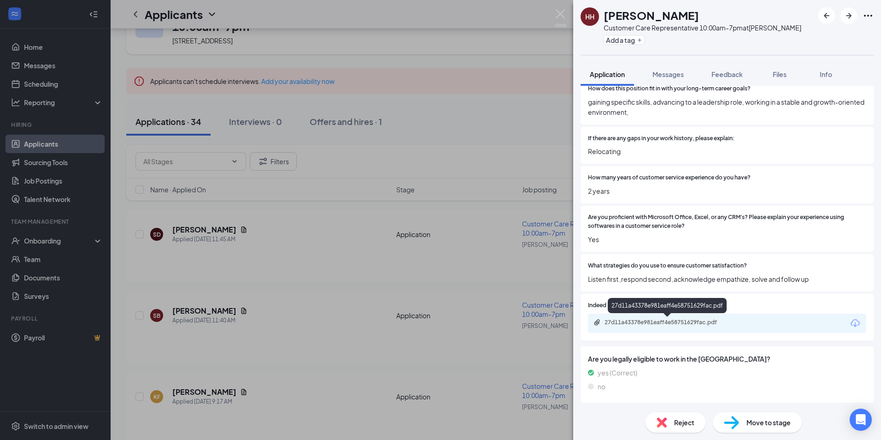
click at [660, 321] on div "27d11a43378e981eaff4e58751629fac.pdf" at bounding box center [669, 321] width 129 height 7
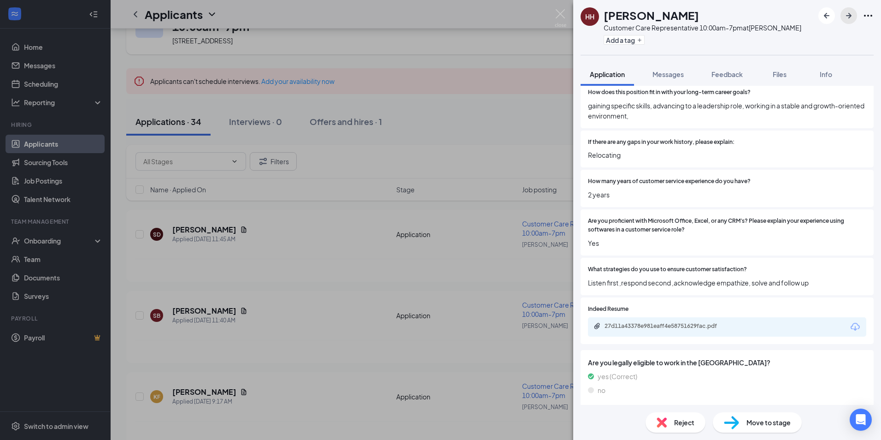
click at [854, 16] on icon "ArrowRight" at bounding box center [848, 15] width 11 height 11
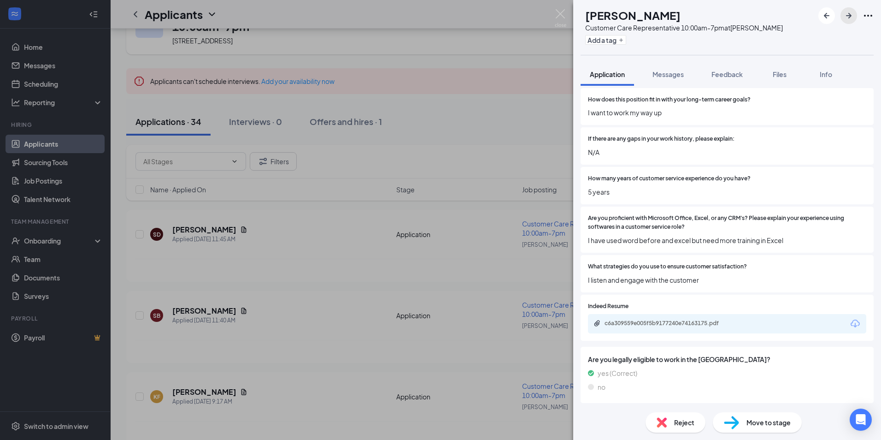
scroll to position [684, 0]
click at [680, 322] on div "c6a309559e005f5b9177240e74163175.pdf" at bounding box center [669, 322] width 129 height 7
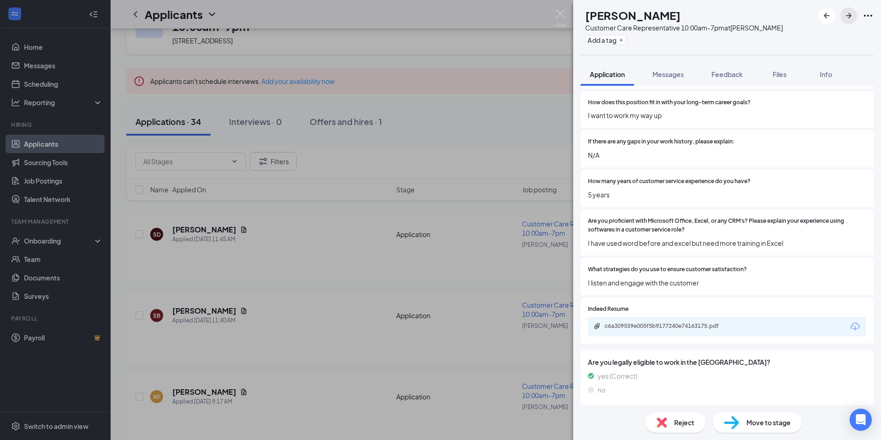
click at [851, 18] on icon "ArrowRight" at bounding box center [848, 15] width 11 height 11
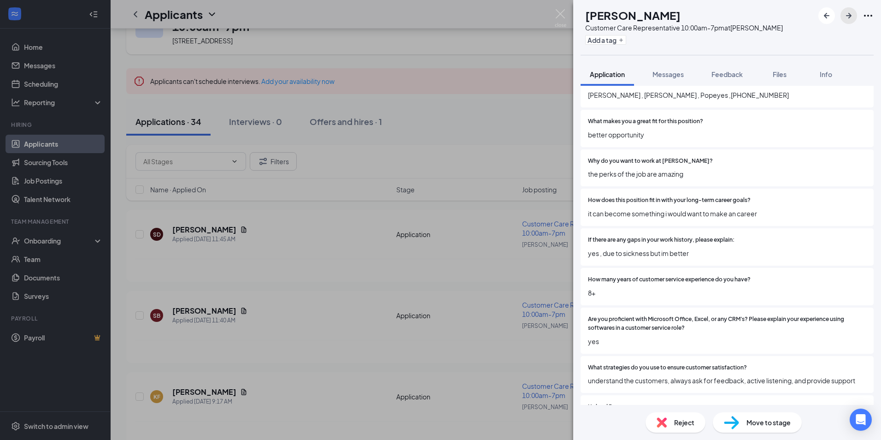
scroll to position [714, 0]
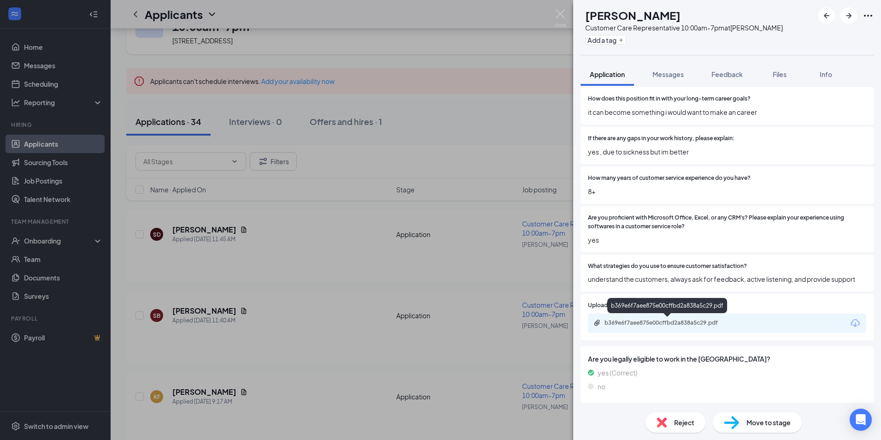
click at [665, 326] on div "b369e6f7aee875e00cffbd2a838a5c29.pdf" at bounding box center [669, 322] width 129 height 7
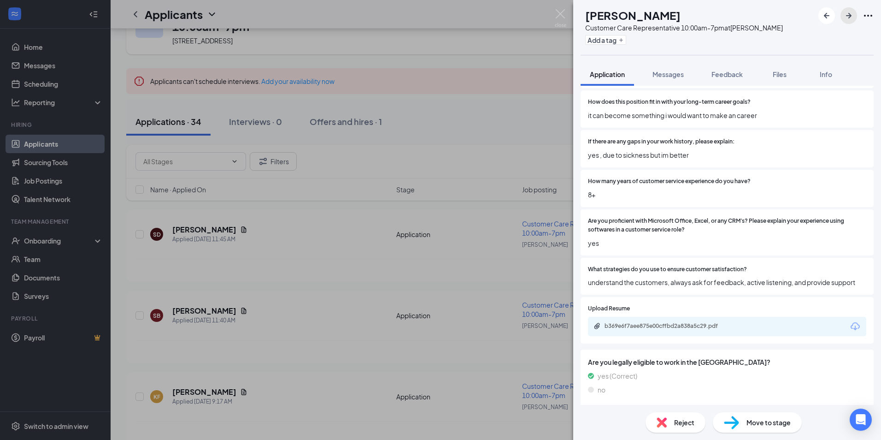
click at [845, 14] on icon "ArrowRight" at bounding box center [848, 15] width 11 height 11
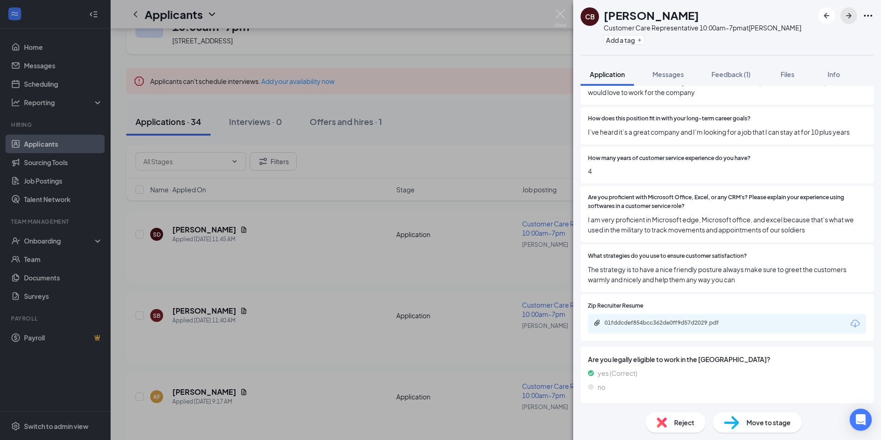
scroll to position [646, 0]
click at [661, 322] on div "01fddcdef854bcc362de0ff9d57d2029.pdf" at bounding box center [669, 321] width 129 height 7
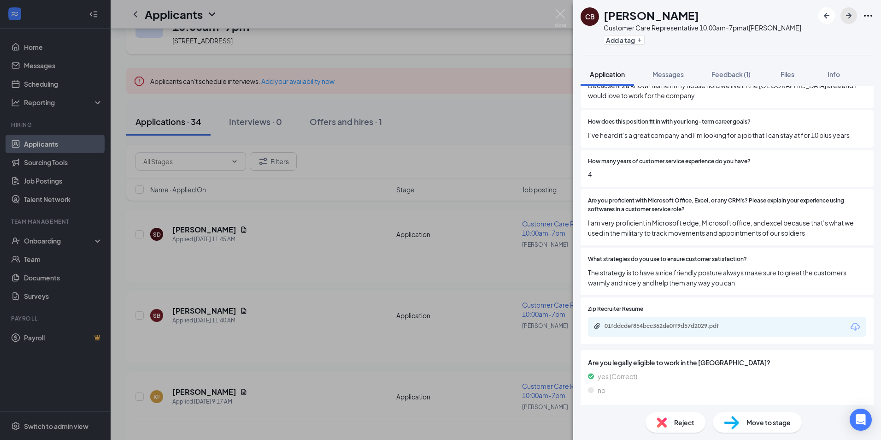
click at [849, 19] on icon "ArrowRight" at bounding box center [848, 15] width 11 height 11
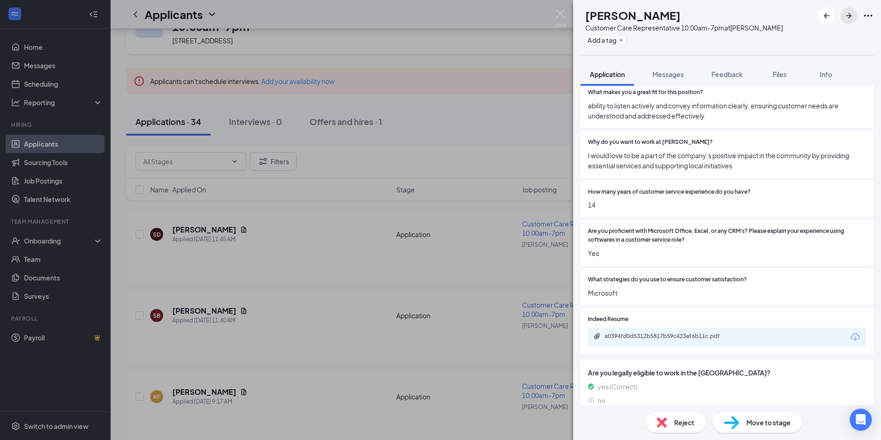
scroll to position [626, 0]
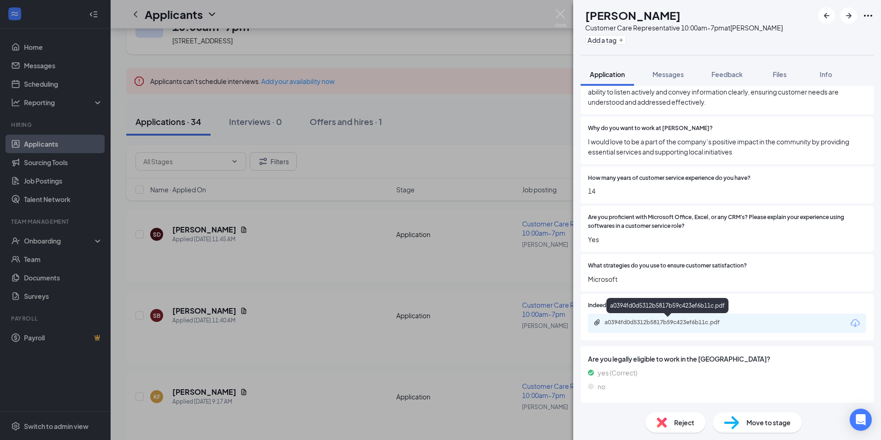
click at [640, 325] on div "a0394fd0d5312b5817b59c423ef6b11c.pdf" at bounding box center [669, 321] width 129 height 7
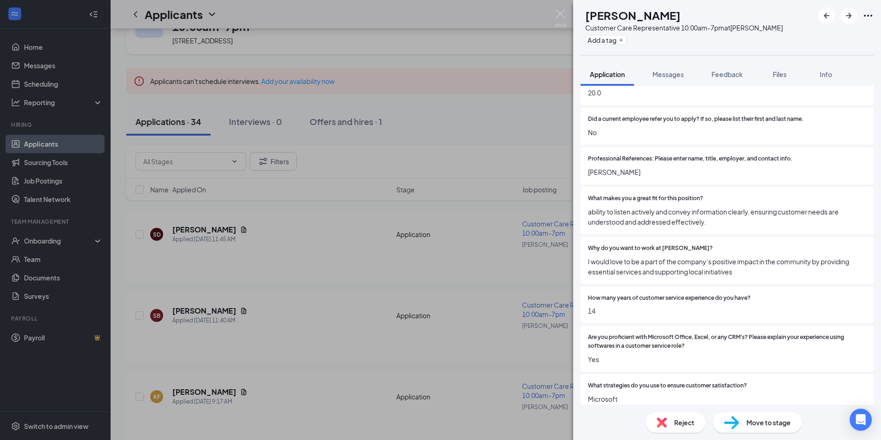
scroll to position [484, 0]
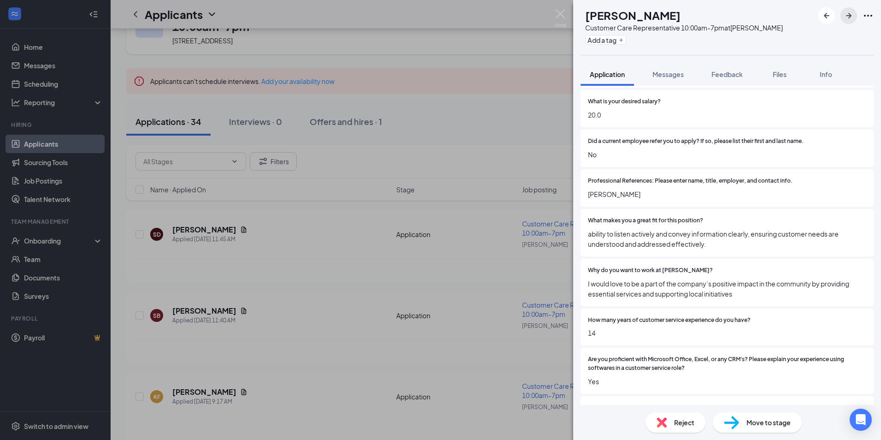
click at [852, 18] on icon "ArrowRight" at bounding box center [848, 15] width 11 height 11
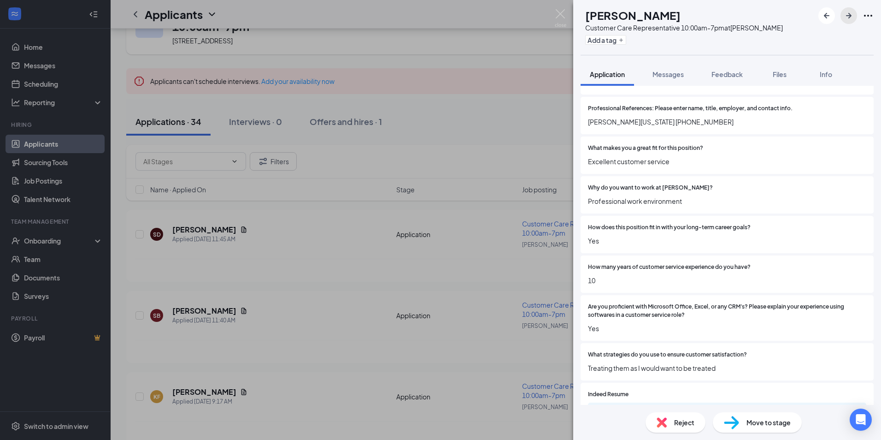
scroll to position [671, 0]
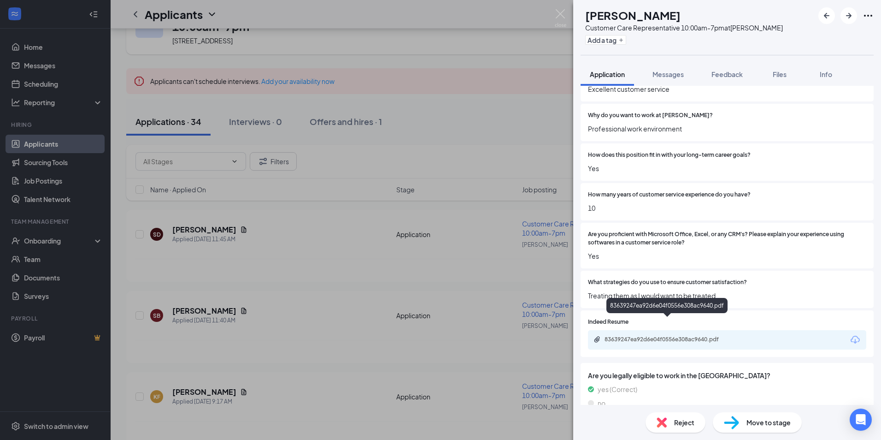
click at [646, 335] on div "83639247ea92d6e04f0556e308ac9640.pdf" at bounding box center [669, 338] width 129 height 7
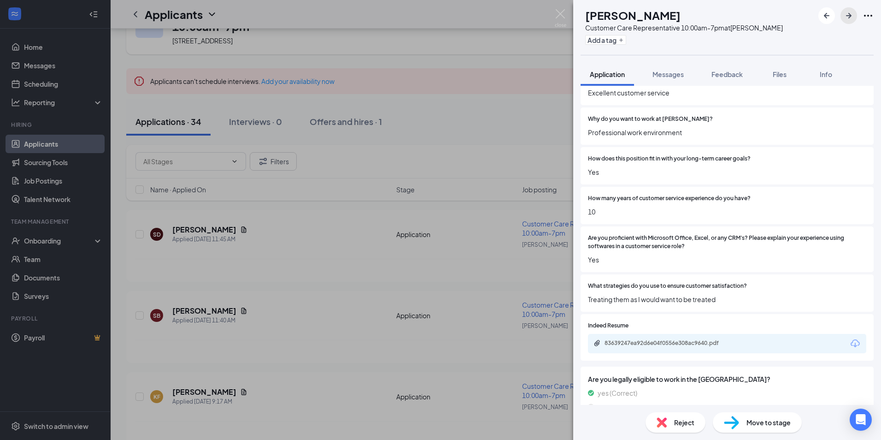
click at [846, 13] on icon "ArrowRight" at bounding box center [848, 15] width 11 height 11
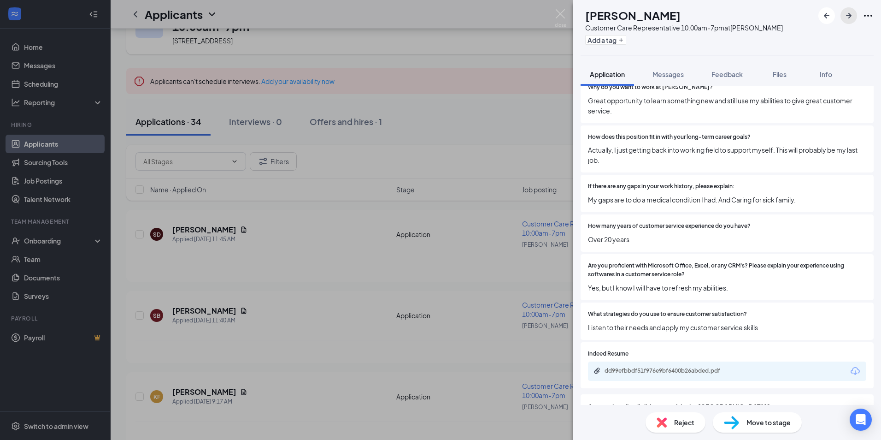
scroll to position [705, 0]
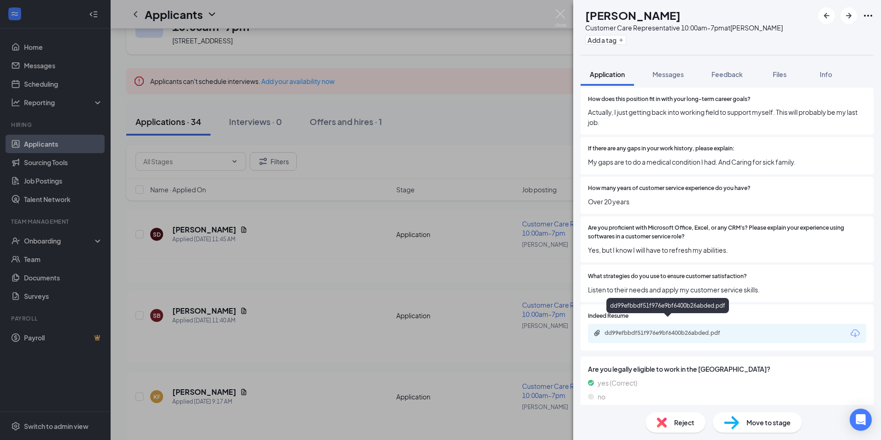
click at [666, 329] on div "dd99efbbdf51f976e9bf6400b26abded.pdf" at bounding box center [669, 332] width 129 height 7
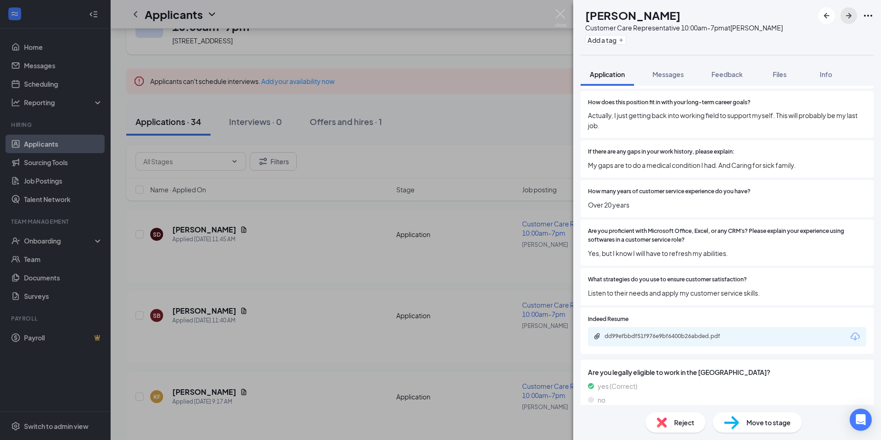
click at [845, 14] on icon "ArrowRight" at bounding box center [848, 15] width 11 height 11
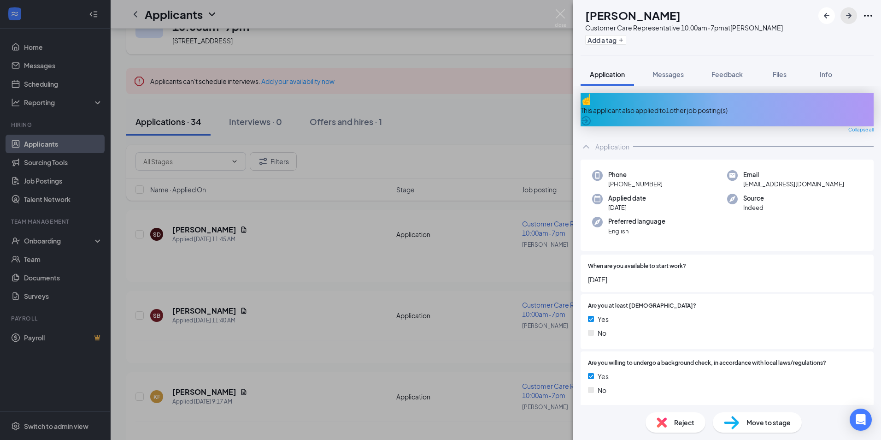
click at [847, 18] on icon "ArrowRight" at bounding box center [848, 15] width 11 height 11
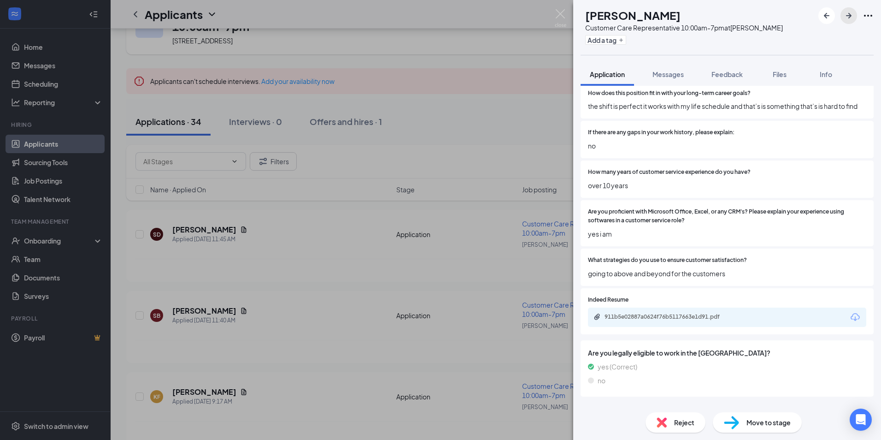
scroll to position [691, 0]
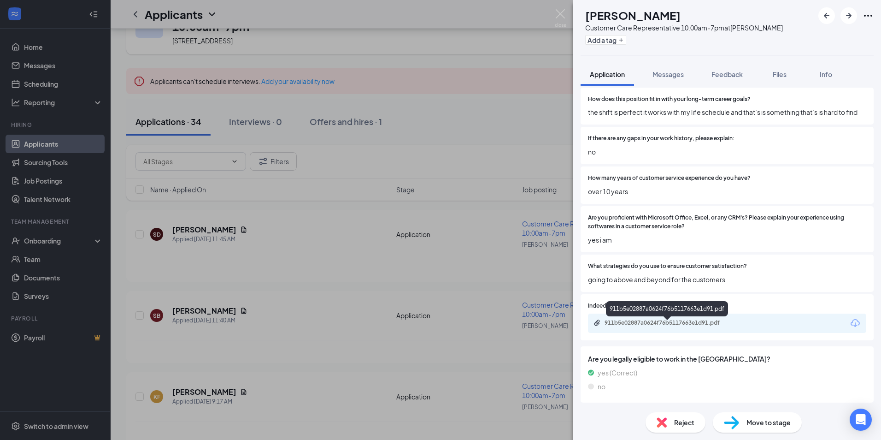
click at [664, 326] on div "911b5e02887a0624f76b5117663e1d91.pdf" at bounding box center [669, 322] width 129 height 7
click at [849, 14] on icon "ArrowRight" at bounding box center [848, 15] width 11 height 11
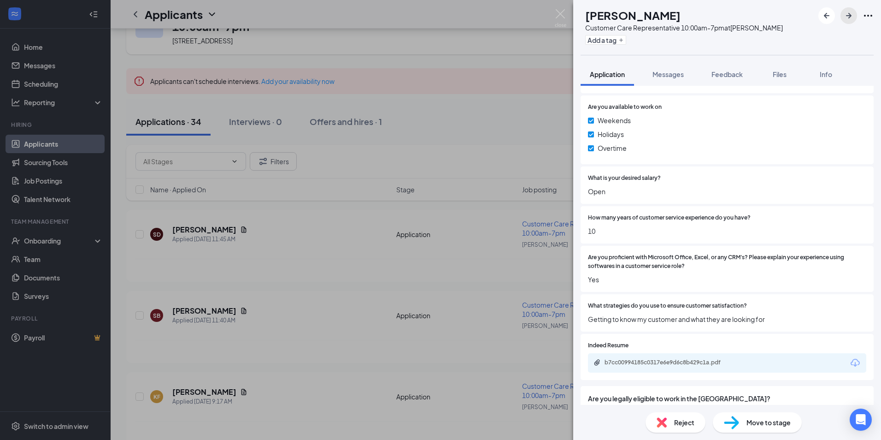
scroll to position [447, 0]
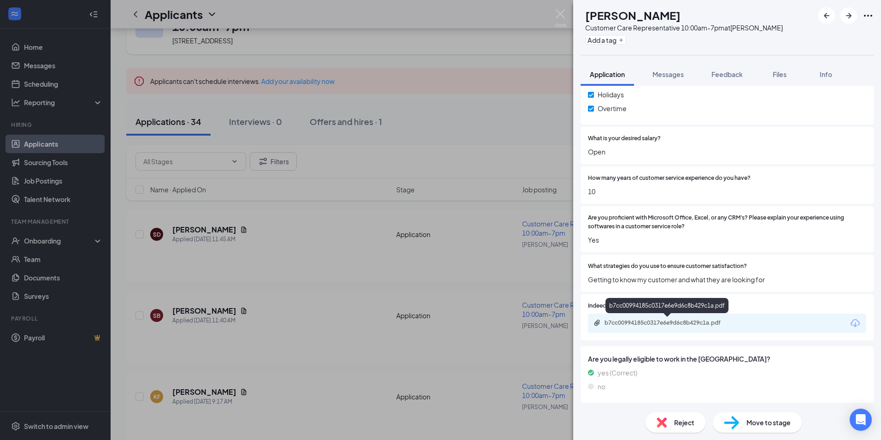
click at [649, 321] on div "b7cc00994185c0317e6e9d6c8b429c1a.pdf" at bounding box center [669, 322] width 129 height 7
click at [854, 19] on button "button" at bounding box center [849, 15] width 17 height 17
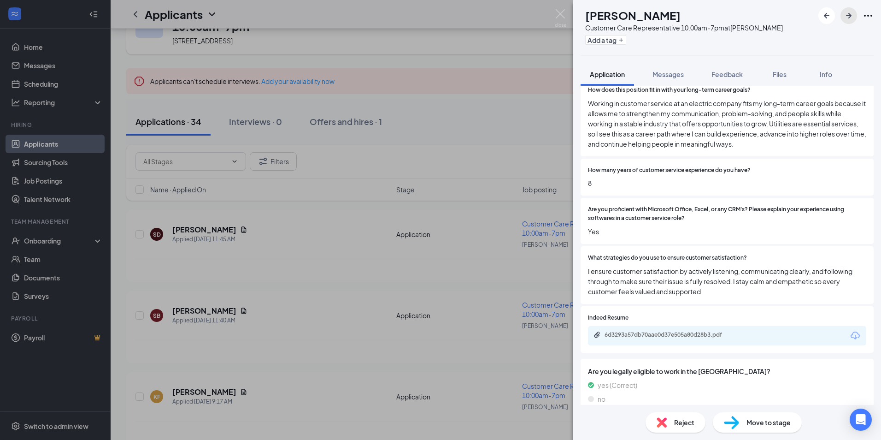
scroll to position [717, 0]
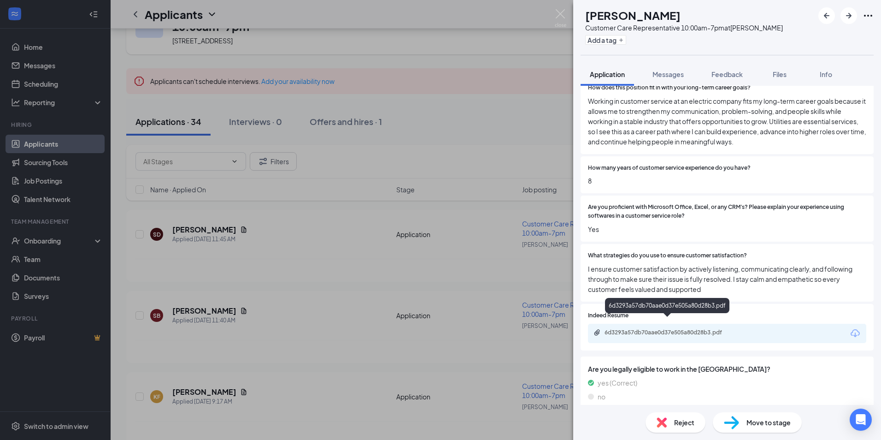
click at [643, 329] on div "6d3293a57db70aae0d37e505a80d28b3.pdf" at bounding box center [669, 332] width 129 height 7
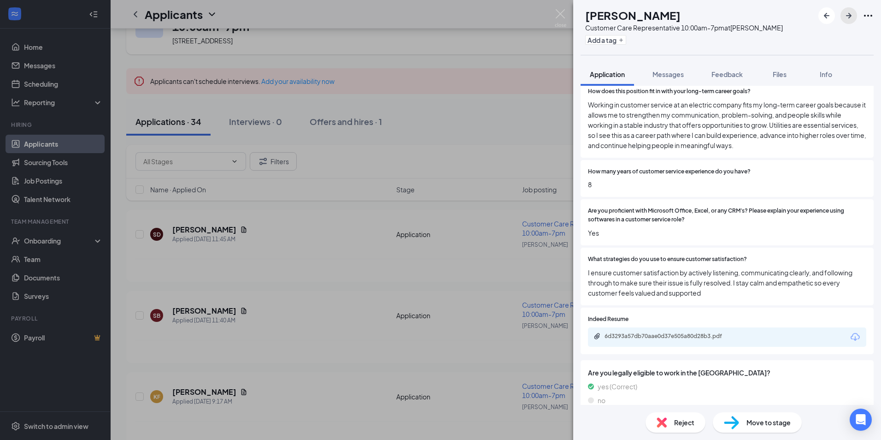
click at [853, 16] on icon "ArrowRight" at bounding box center [848, 15] width 11 height 11
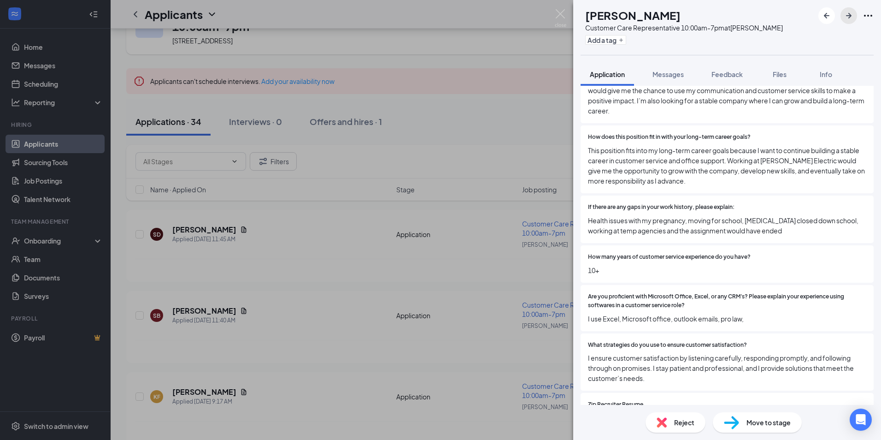
scroll to position [922, 0]
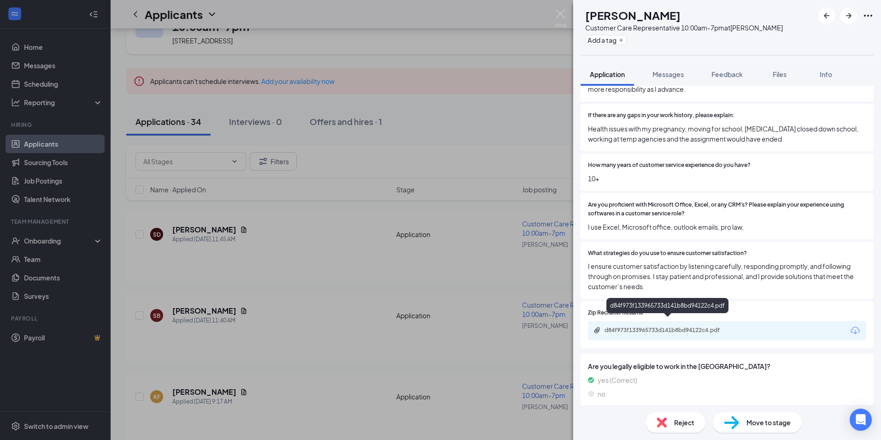
click at [669, 326] on div "d84f973f133965733d141b8bd94122c4.pdf" at bounding box center [669, 329] width 129 height 7
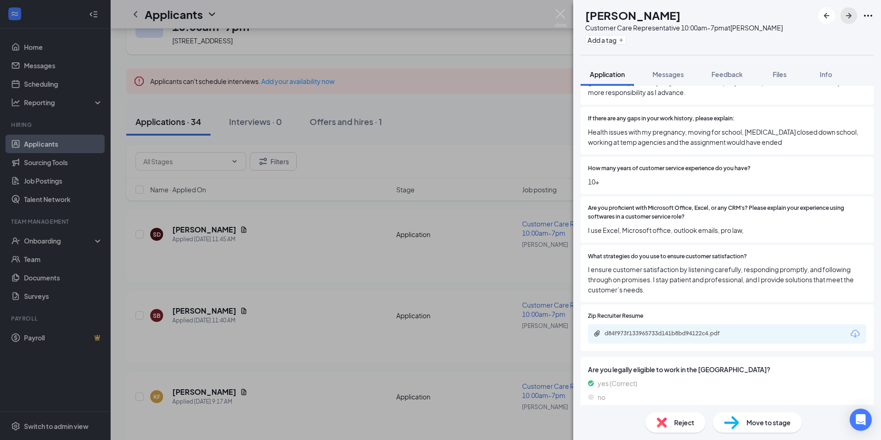
click at [853, 16] on icon "ArrowRight" at bounding box center [848, 15] width 11 height 11
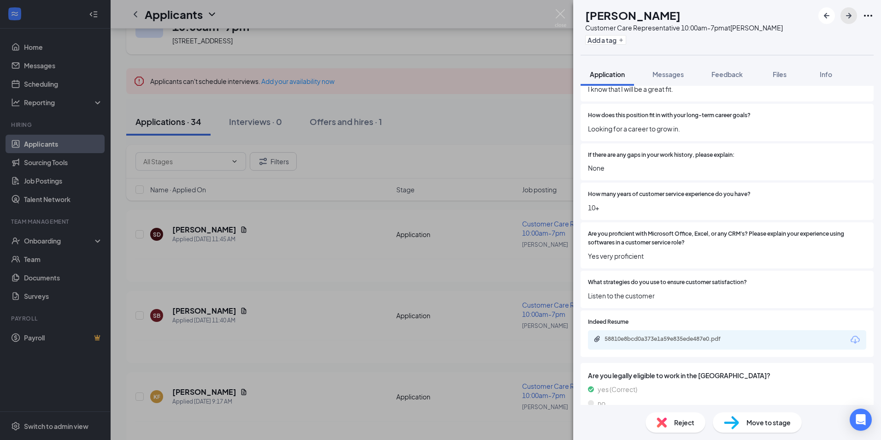
scroll to position [645, 0]
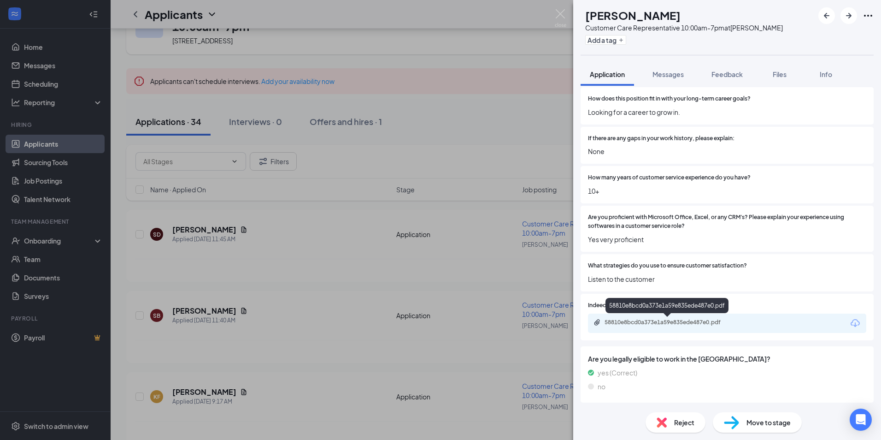
click at [662, 325] on div "58810e8bcd0a373e1a59e835ede487e0.pdf" at bounding box center [669, 321] width 129 height 7
click at [682, 322] on div "58810e8bcd0a373e1a59e835ede487e0.pdf" at bounding box center [669, 321] width 129 height 7
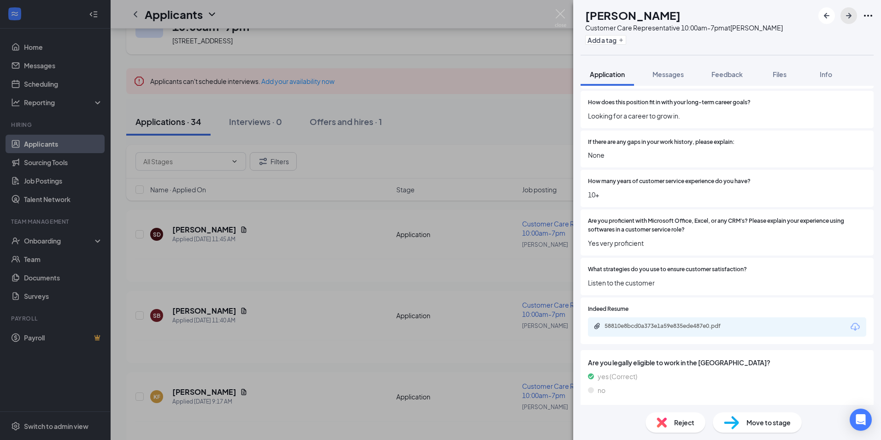
click at [850, 17] on icon "ArrowRight" at bounding box center [849, 16] width 6 height 6
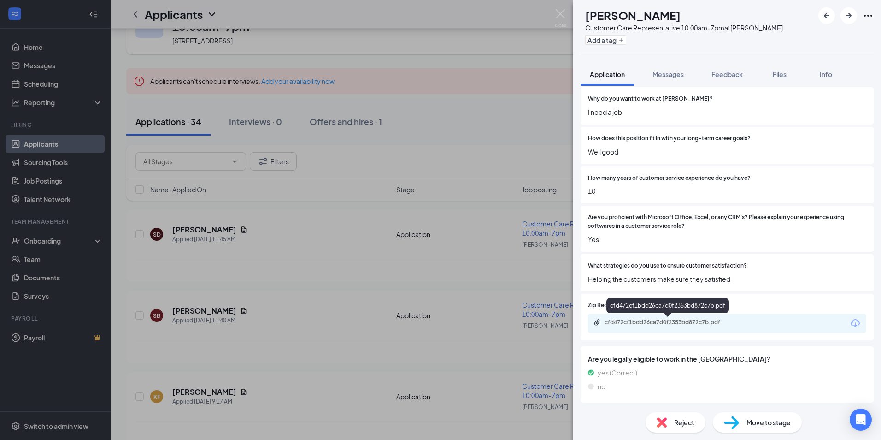
click at [657, 323] on div "cfd472cf1bdd26ca7d0f2353bd872c7b.pdf" at bounding box center [669, 321] width 129 height 7
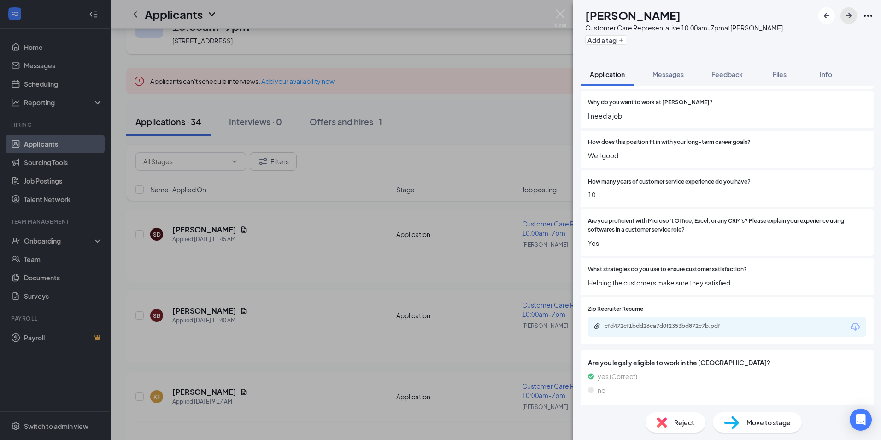
click at [842, 18] on button "button" at bounding box center [849, 15] width 17 height 17
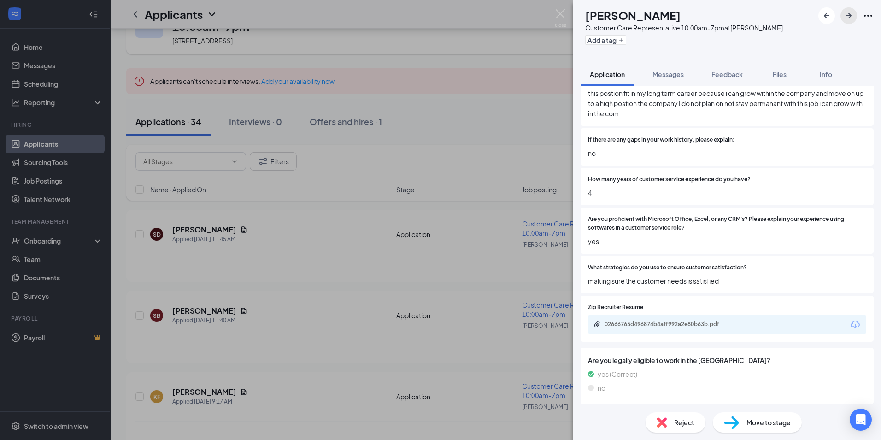
scroll to position [715, 0]
click at [647, 324] on div "02666765d496874b4aff992a2e80b63b.pdf" at bounding box center [669, 322] width 129 height 7
click at [729, 72] on span "Feedback" at bounding box center [727, 74] width 31 height 8
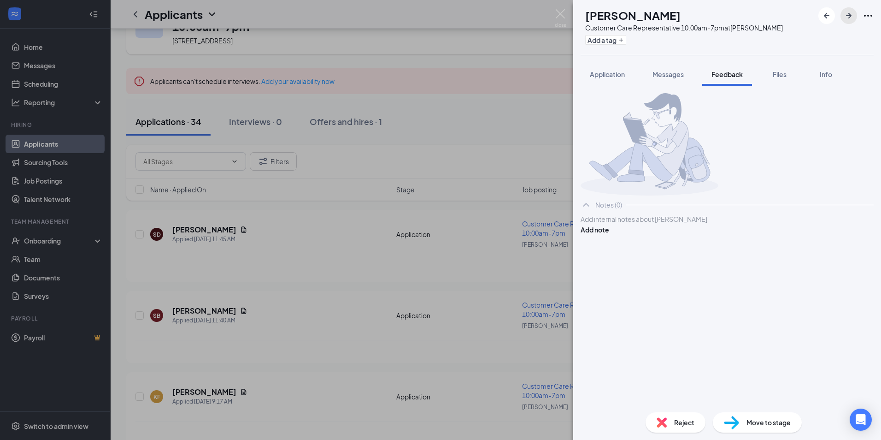
click at [848, 18] on icon "ArrowRight" at bounding box center [848, 15] width 11 height 11
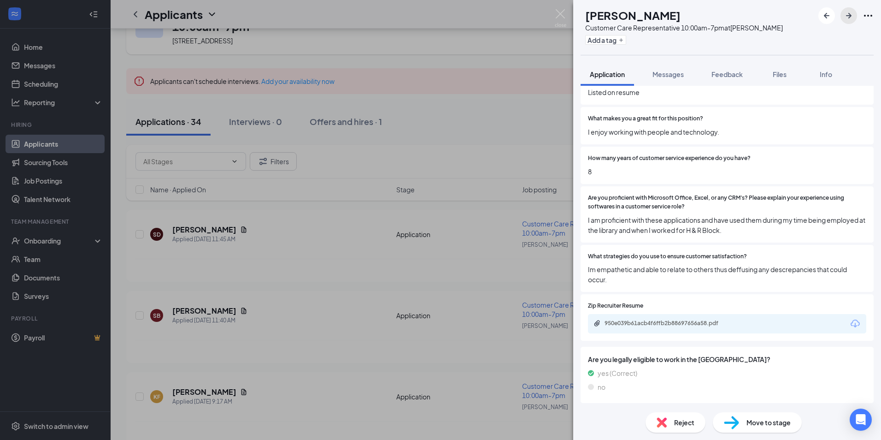
scroll to position [476, 0]
click at [647, 321] on div "950e039b61acb4f6ffb2b88697656a58.pdf" at bounding box center [669, 322] width 129 height 7
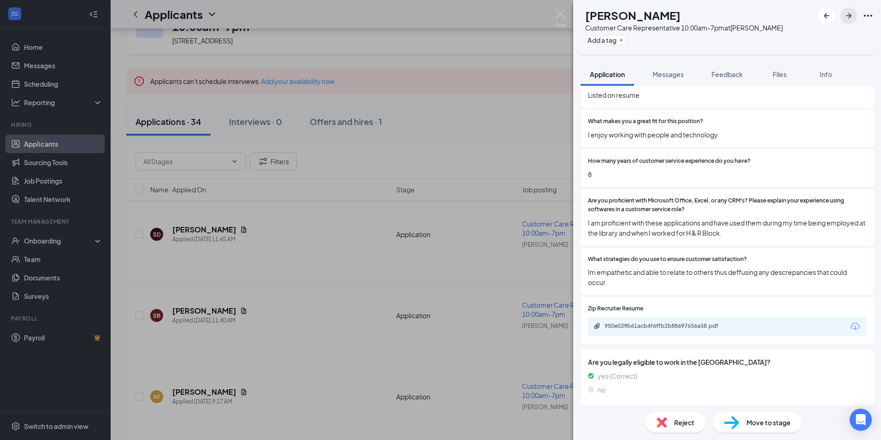
drag, startPoint x: 846, startPoint y: 15, endPoint x: 676, endPoint y: 113, distance: 196.1
click at [846, 16] on icon "ArrowRight" at bounding box center [848, 15] width 11 height 11
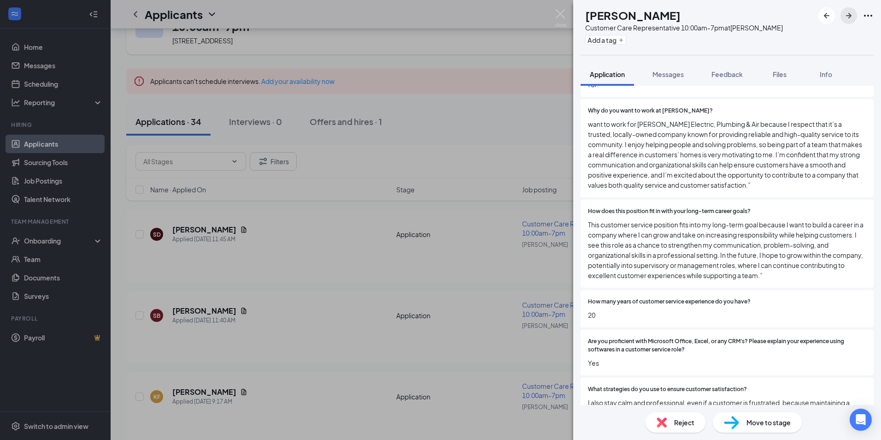
scroll to position [779, 0]
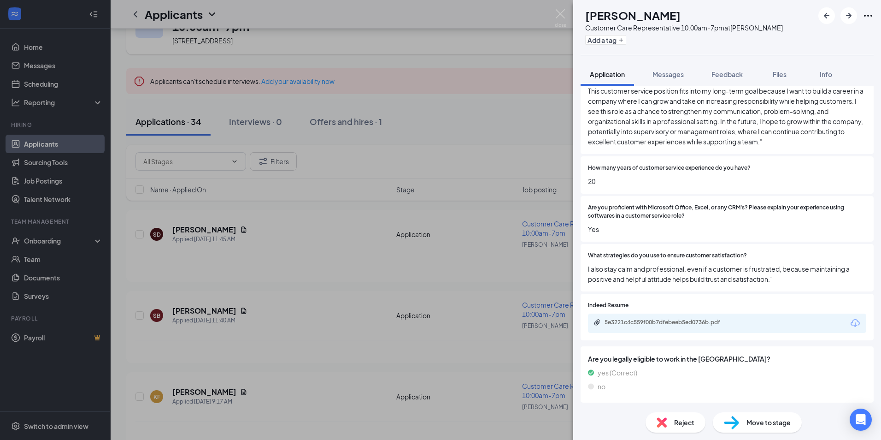
click at [654, 321] on div "5e3221c4c559f00b7dfebeeb5ed0736b.pdf" at bounding box center [669, 321] width 129 height 7
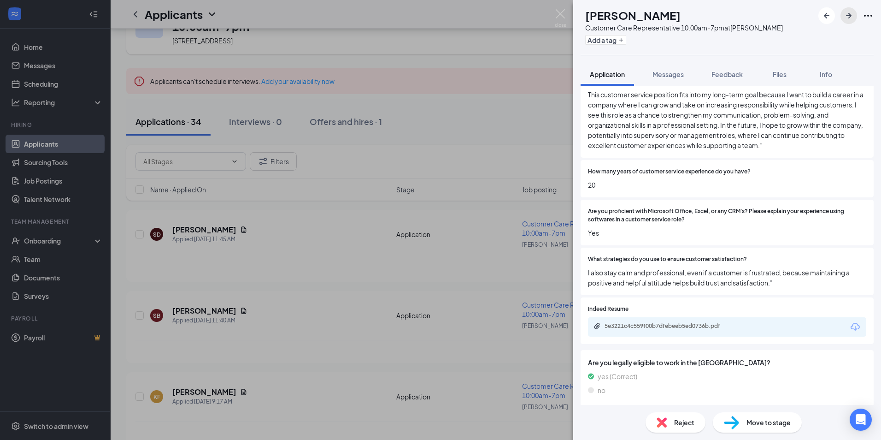
drag, startPoint x: 847, startPoint y: 15, endPoint x: 848, endPoint y: 25, distance: 10.2
click at [848, 16] on icon "ArrowRight" at bounding box center [849, 16] width 6 height 6
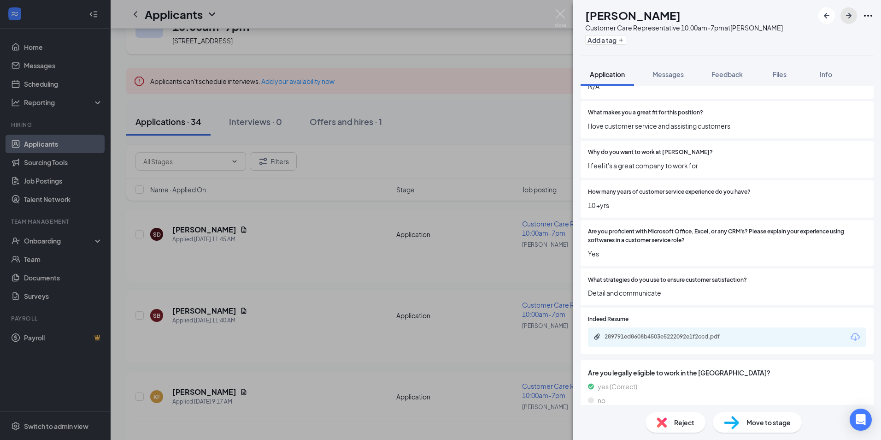
scroll to position [566, 0]
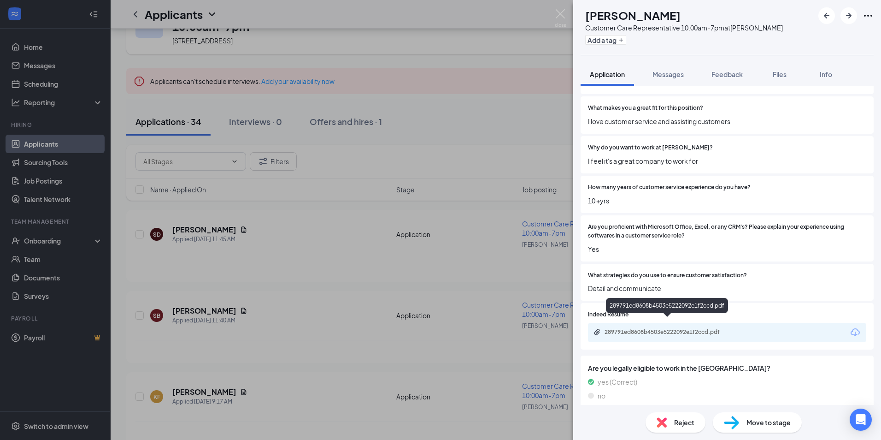
click at [649, 328] on div "289791ed8608b4503e5222092e1f2ccd.pdf" at bounding box center [669, 331] width 129 height 7
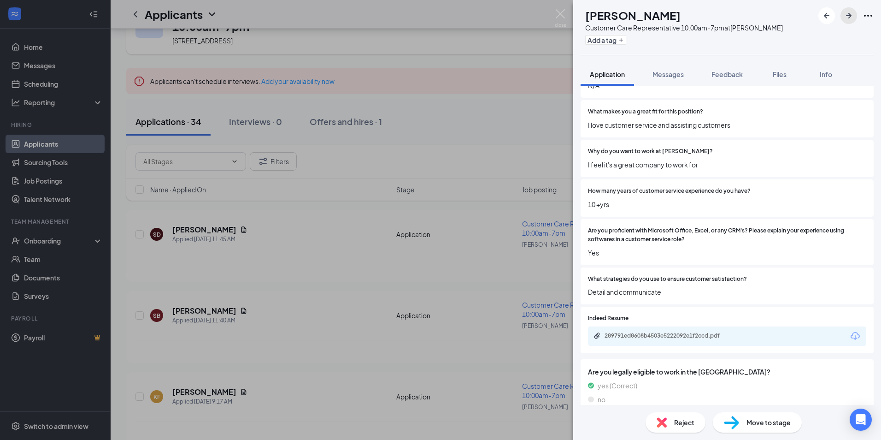
click at [854, 18] on button "button" at bounding box center [849, 15] width 17 height 17
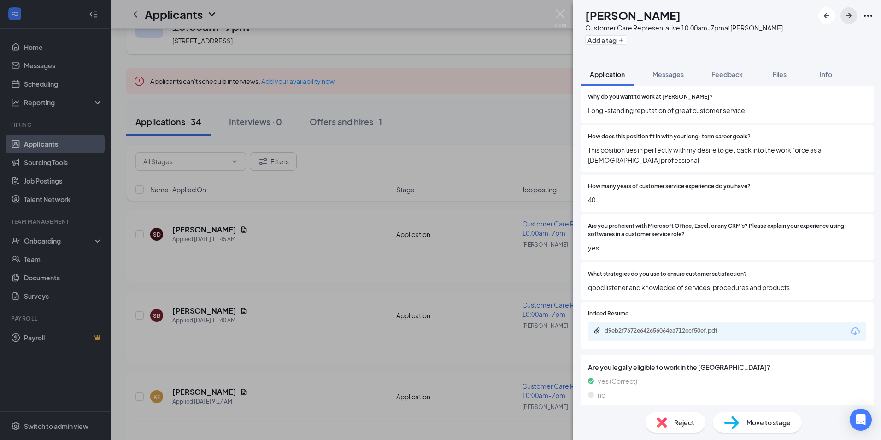
scroll to position [576, 0]
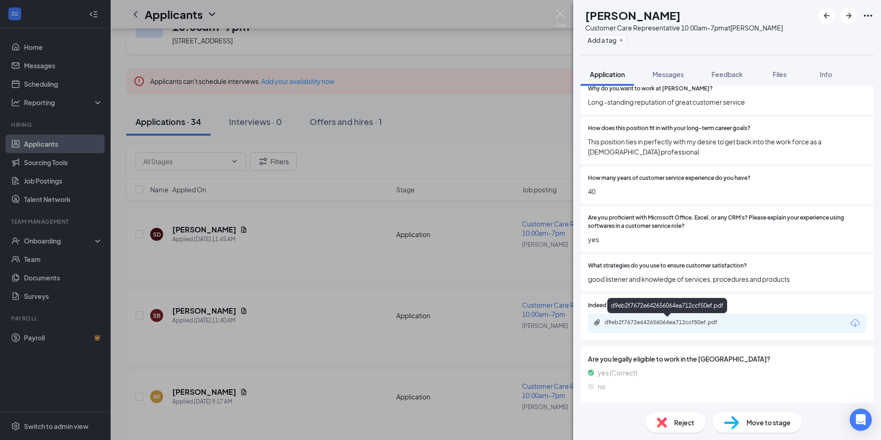
click at [670, 322] on div "d9eb2f7672e642656064ea712ccf50ef.pdf" at bounding box center [669, 321] width 129 height 7
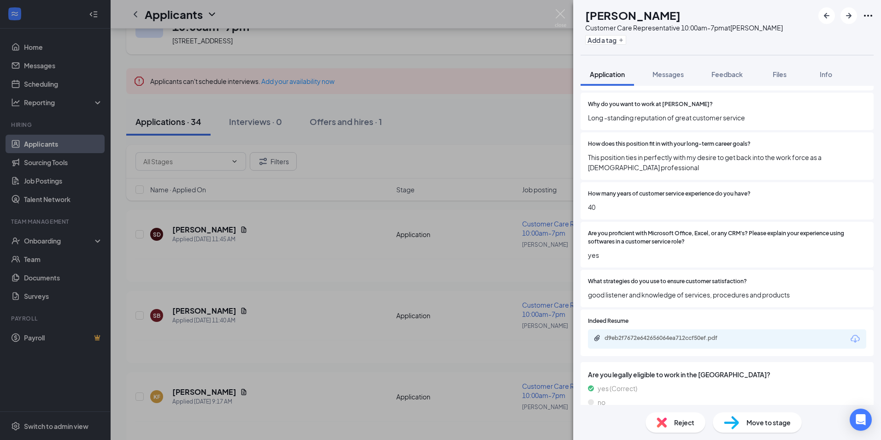
scroll to position [572, 0]
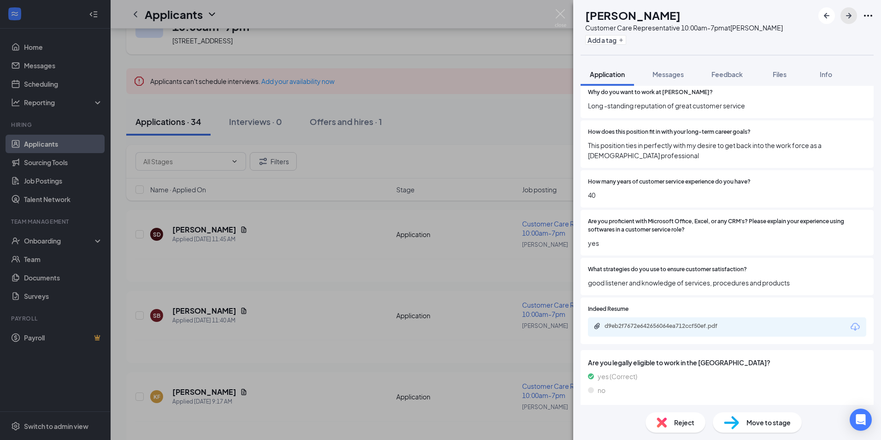
click at [848, 13] on icon "ArrowRight" at bounding box center [848, 15] width 11 height 11
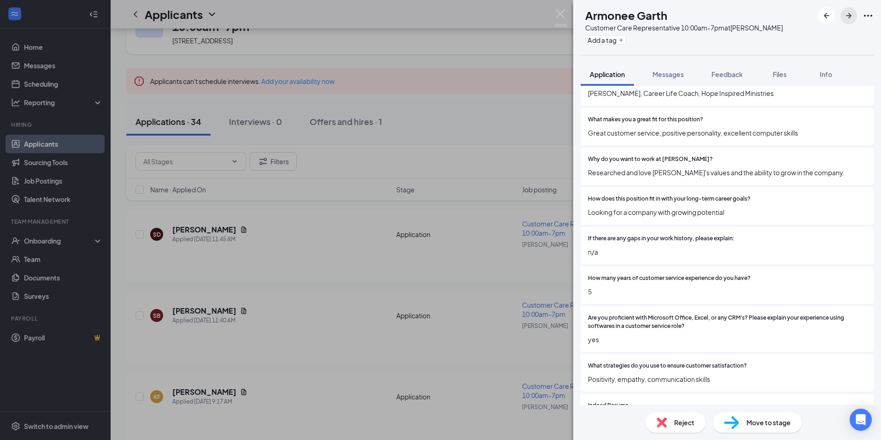
scroll to position [645, 0]
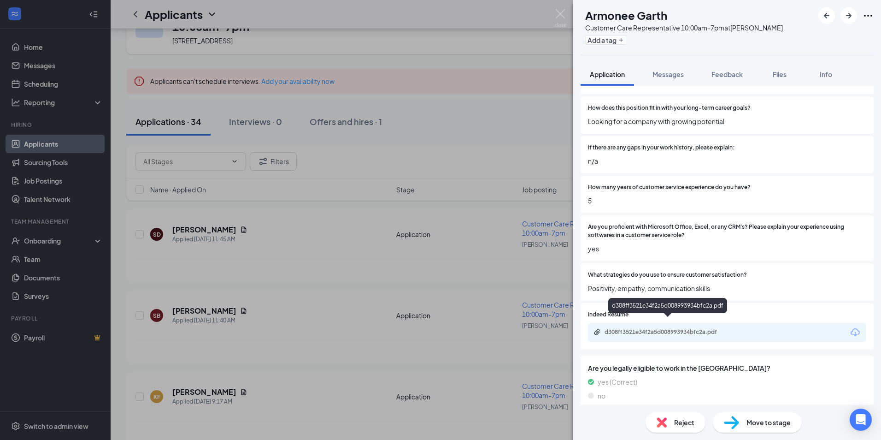
click at [656, 328] on div "d308ff3521e34f2a5d008993934bfc2a.pdf" at bounding box center [669, 331] width 129 height 7
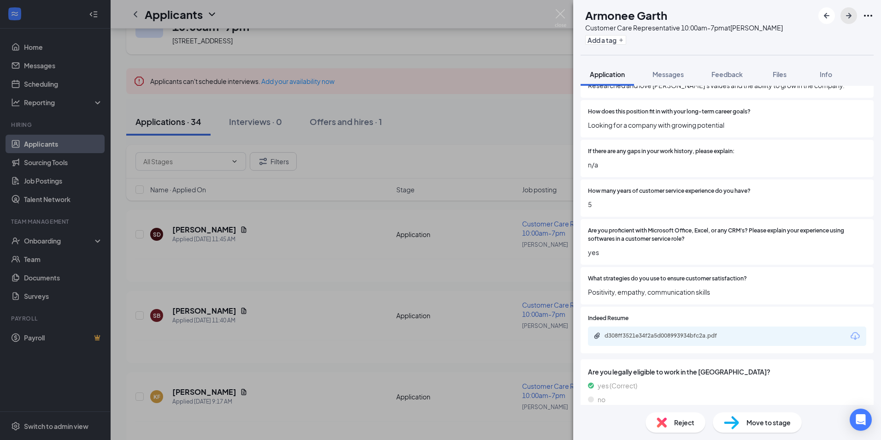
click at [849, 15] on icon "ArrowRight" at bounding box center [849, 16] width 6 height 6
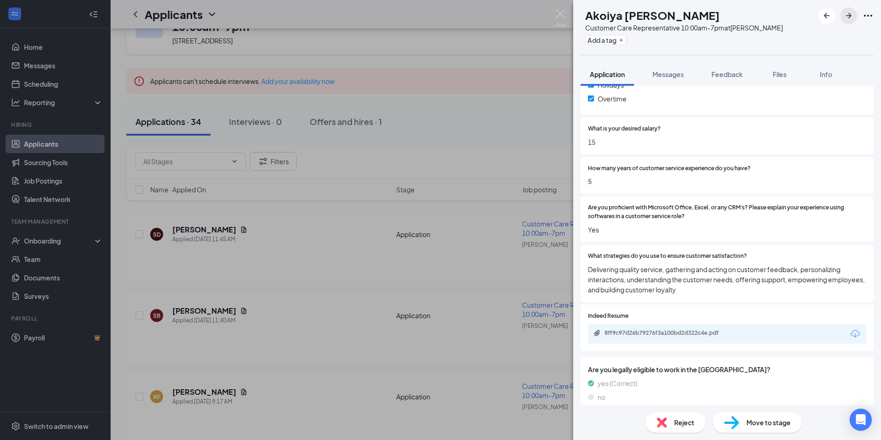
scroll to position [467, 0]
click at [665, 328] on div "8ff9c97d26b79276f3a100bd2d322c4e.pdf" at bounding box center [669, 331] width 129 height 7
click at [850, 15] on icon "ArrowRight" at bounding box center [848, 15] width 11 height 11
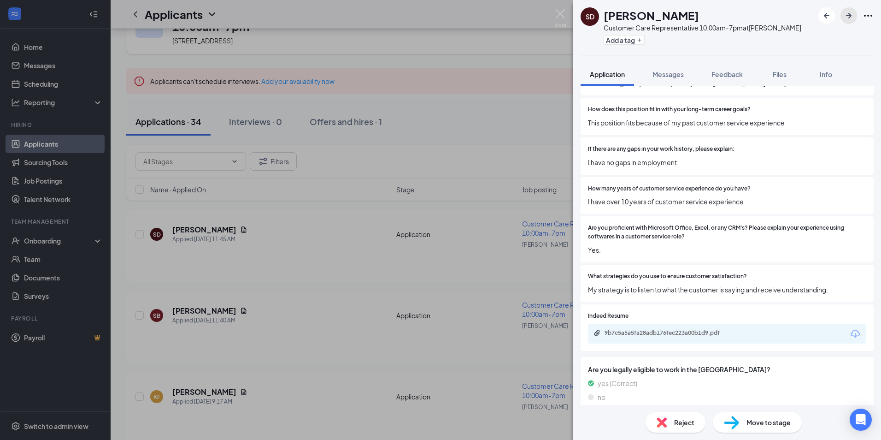
scroll to position [695, 0]
click at [657, 328] on div "9b7c5a5a5fa28adb176fec223a00b1d9.pdf" at bounding box center [669, 331] width 129 height 7
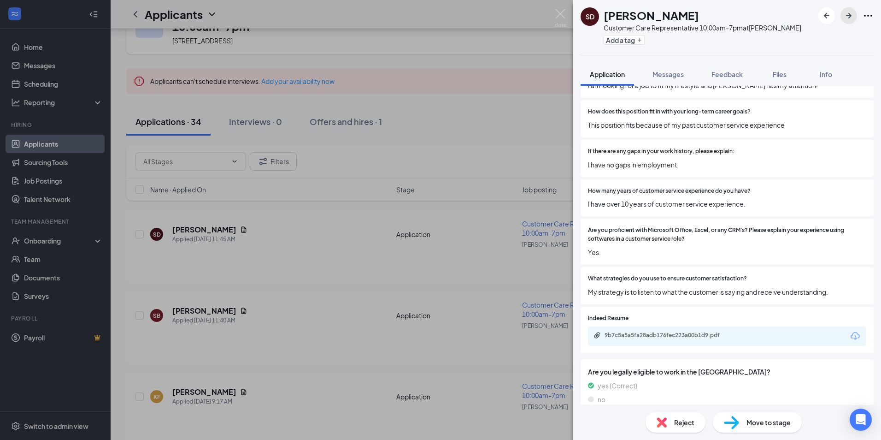
click at [852, 16] on icon "ArrowRight" at bounding box center [849, 16] width 6 height 6
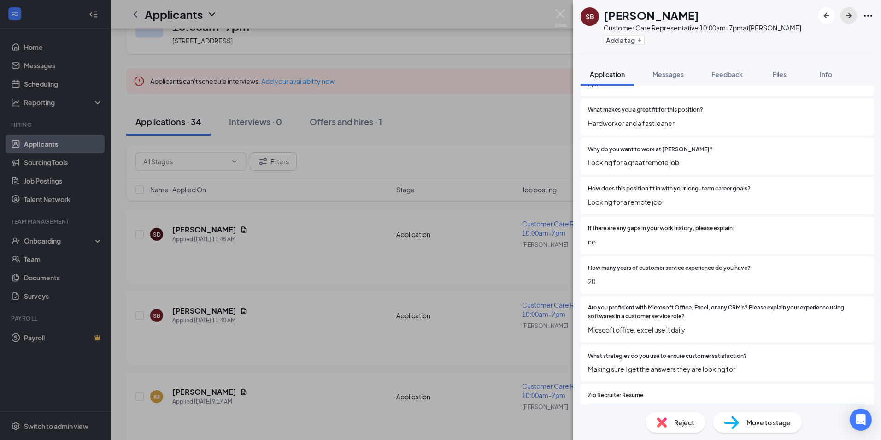
scroll to position [724, 0]
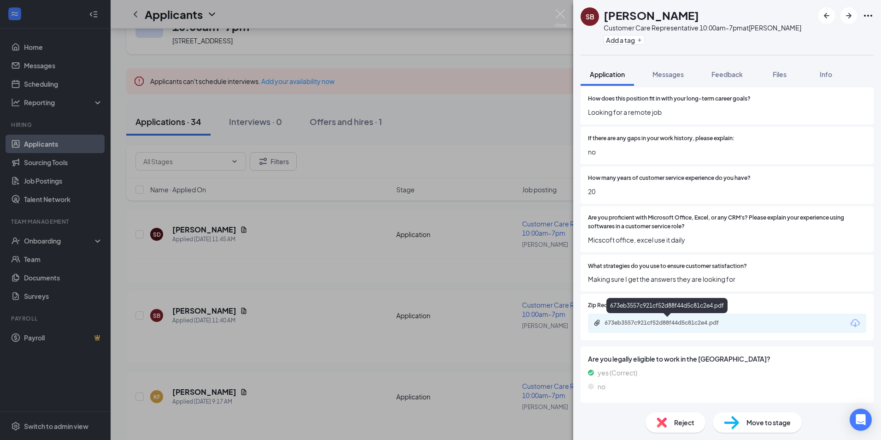
click at [635, 322] on div "673eb3557c921cf52d88f44d5c81c2e4.pdf" at bounding box center [669, 322] width 129 height 7
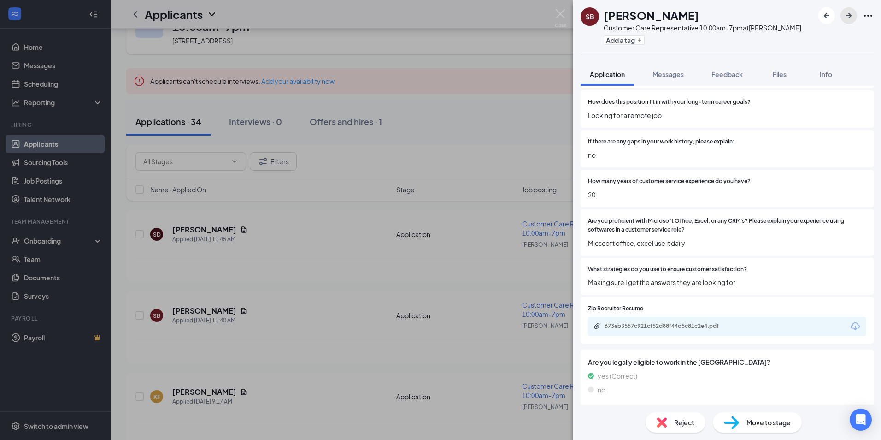
click at [851, 15] on icon "ArrowRight" at bounding box center [849, 16] width 6 height 6
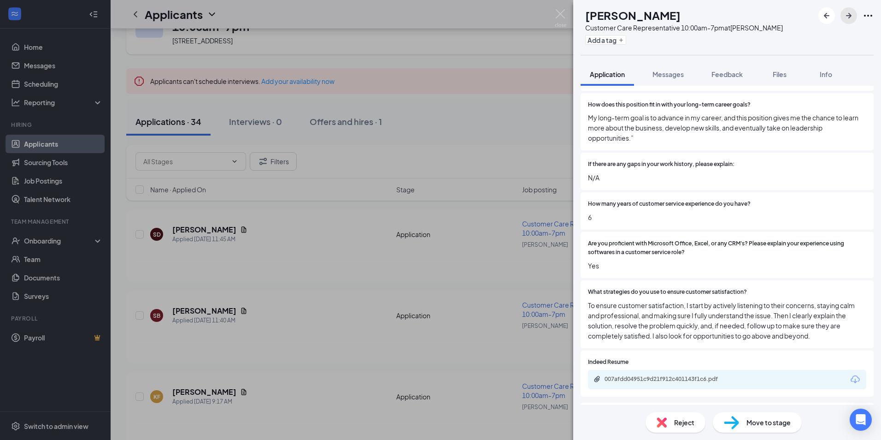
scroll to position [776, 0]
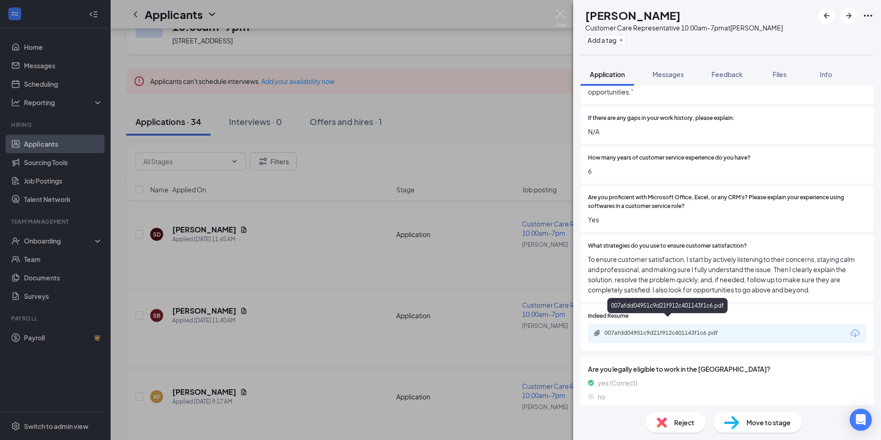
click at [661, 329] on div "007afdd04951c9d21f912c401143f1c6.pdf" at bounding box center [669, 332] width 129 height 7
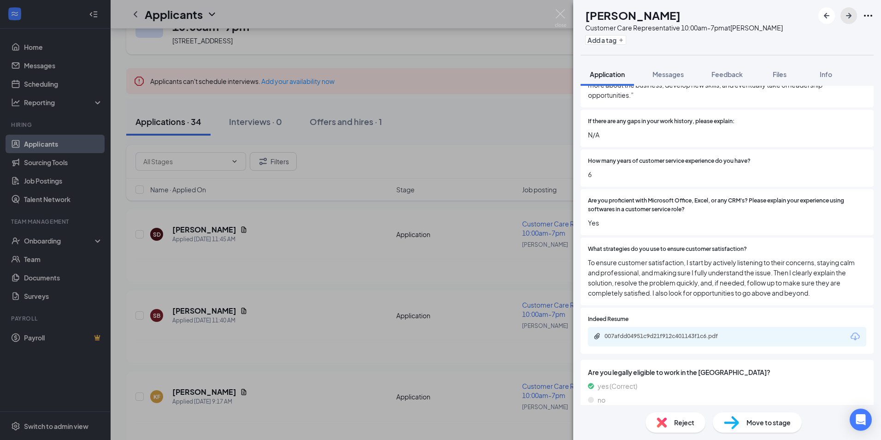
click at [851, 17] on icon "ArrowRight" at bounding box center [848, 15] width 11 height 11
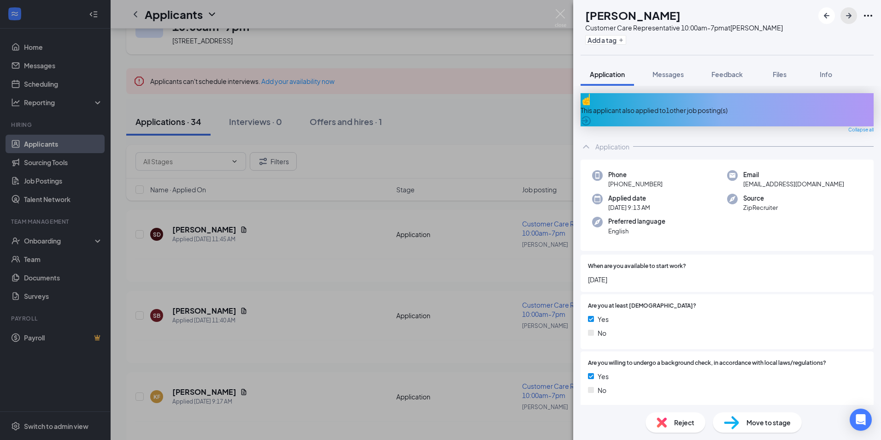
click at [851, 20] on icon "ArrowRight" at bounding box center [848, 15] width 11 height 11
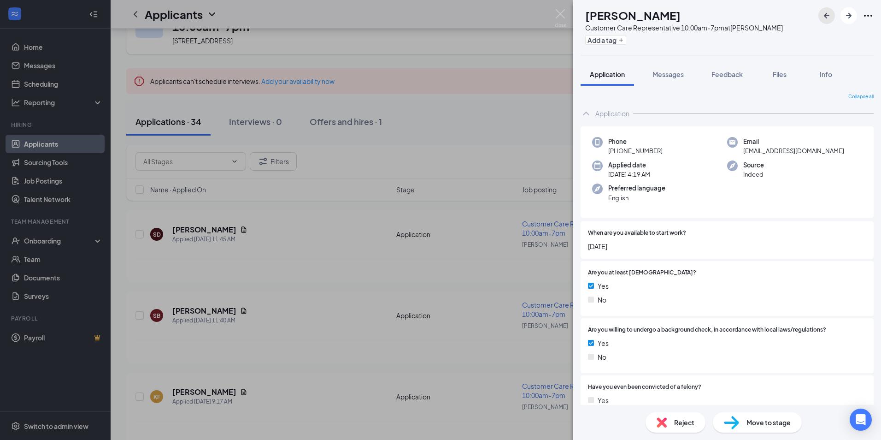
click at [829, 13] on icon "ArrowLeftNew" at bounding box center [826, 15] width 11 height 11
